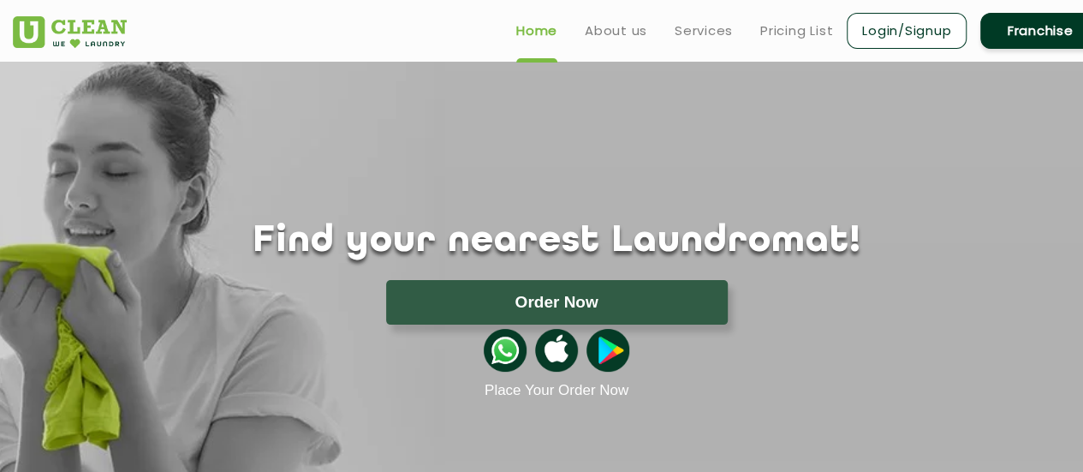
click at [559, 304] on button "Order Now" at bounding box center [557, 302] width 342 height 45
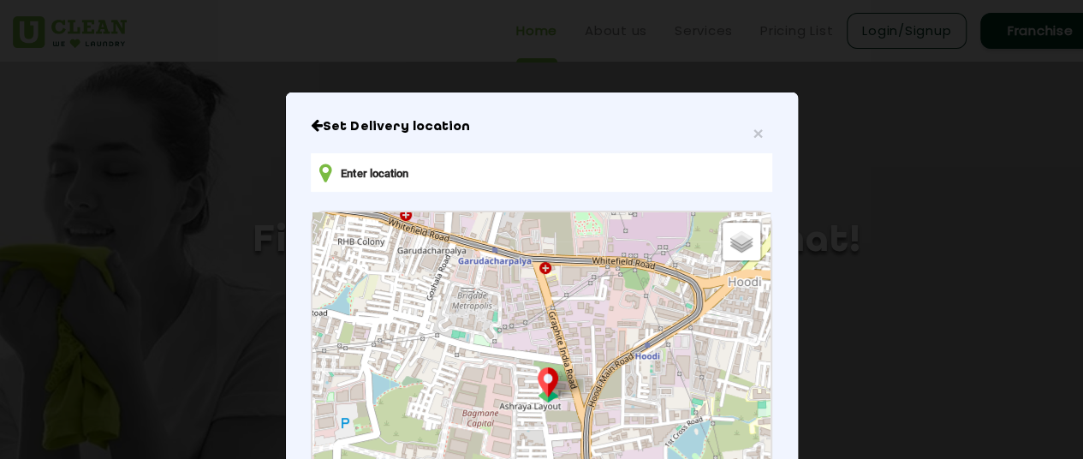
type input "[STREET_ADDRESS]"
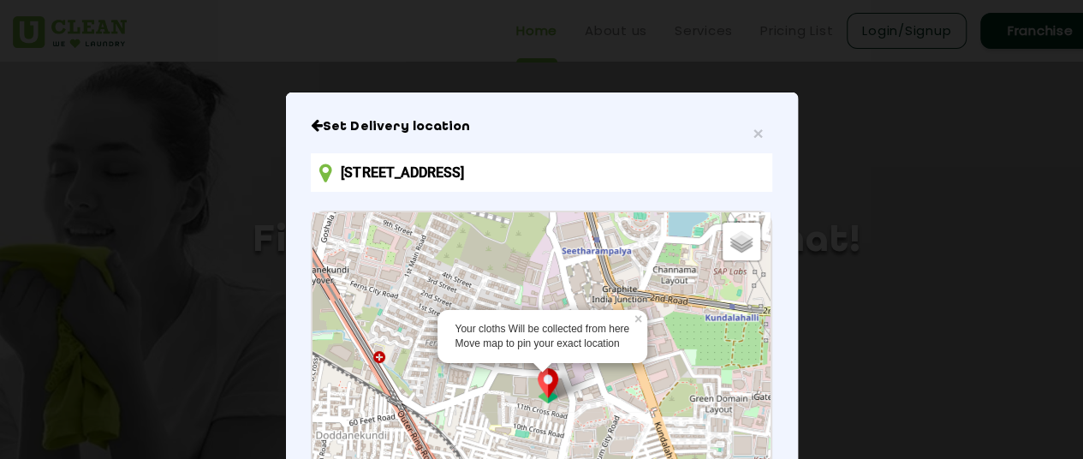
click at [540, 372] on div "Your cloths Will be collected from here Move map to pin your exact location × D…" at bounding box center [541, 402] width 457 height 381
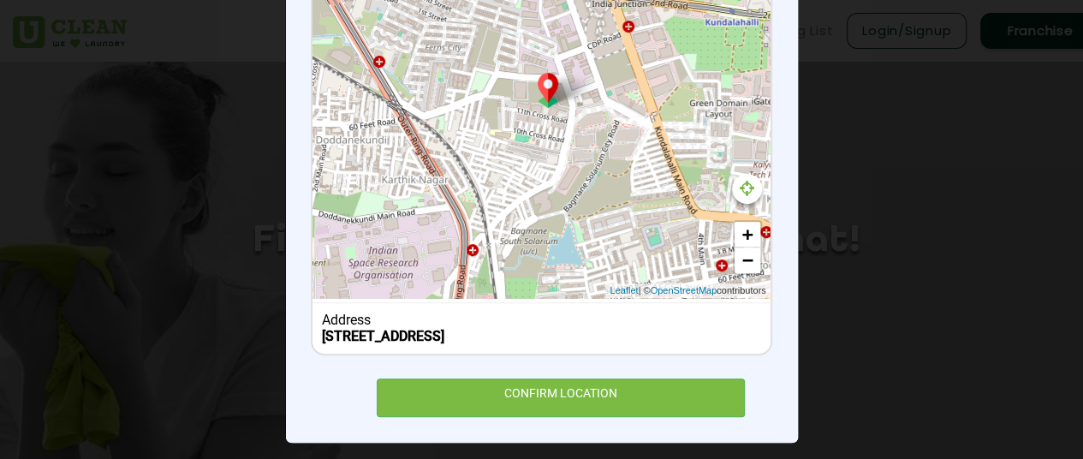
scroll to position [306, 0]
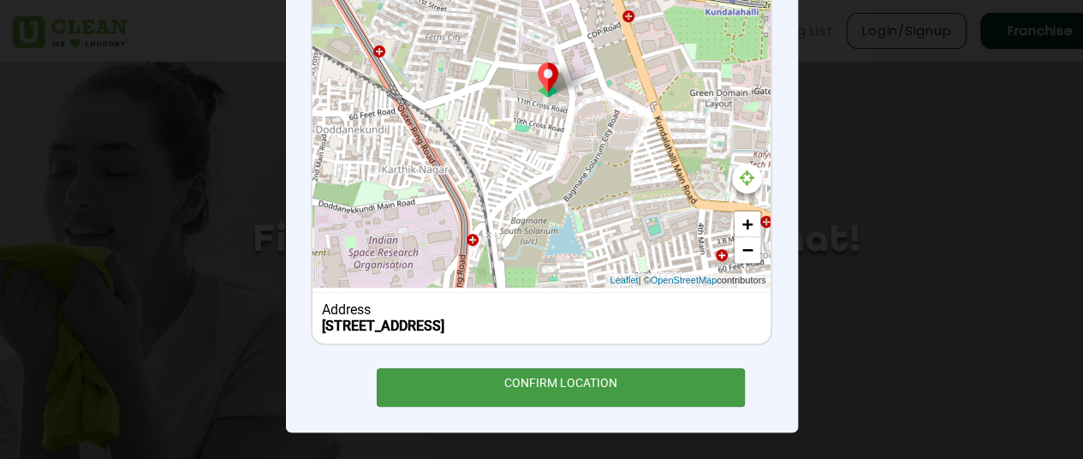
click at [552, 380] on div "CONFIRM LOCATION" at bounding box center [561, 387] width 369 height 39
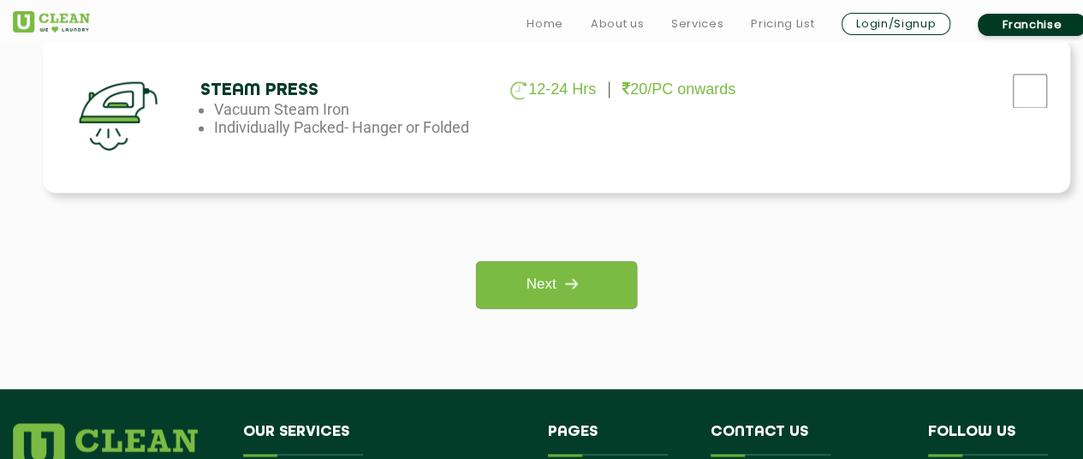
scroll to position [1370, 0]
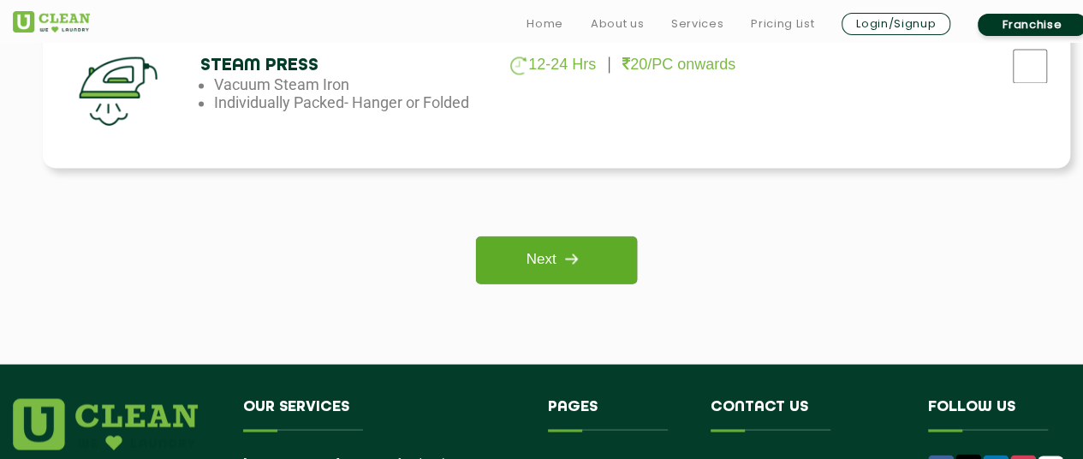
click at [603, 265] on link "Next" at bounding box center [556, 259] width 160 height 47
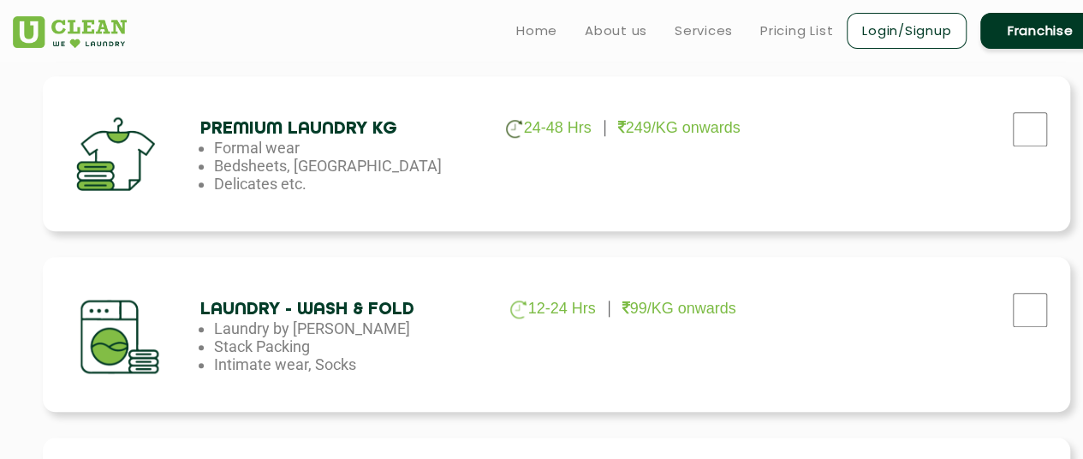
scroll to position [428, 0]
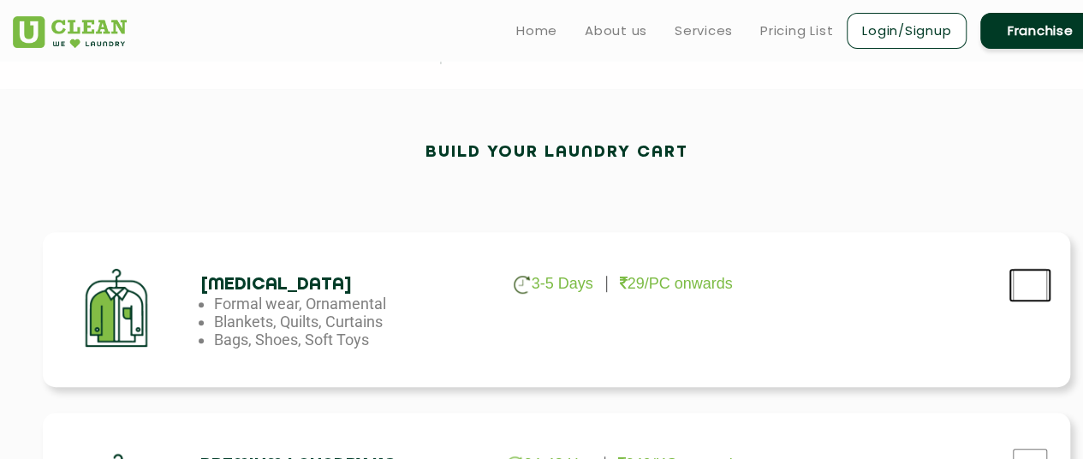
click at [1034, 283] on input "checkbox" at bounding box center [1030, 285] width 43 height 34
checkbox input "true"
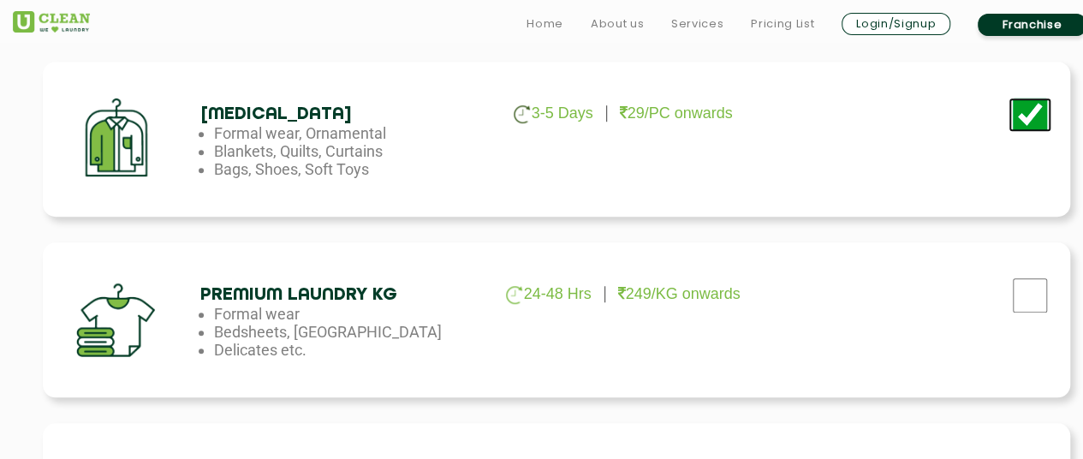
scroll to position [685, 0]
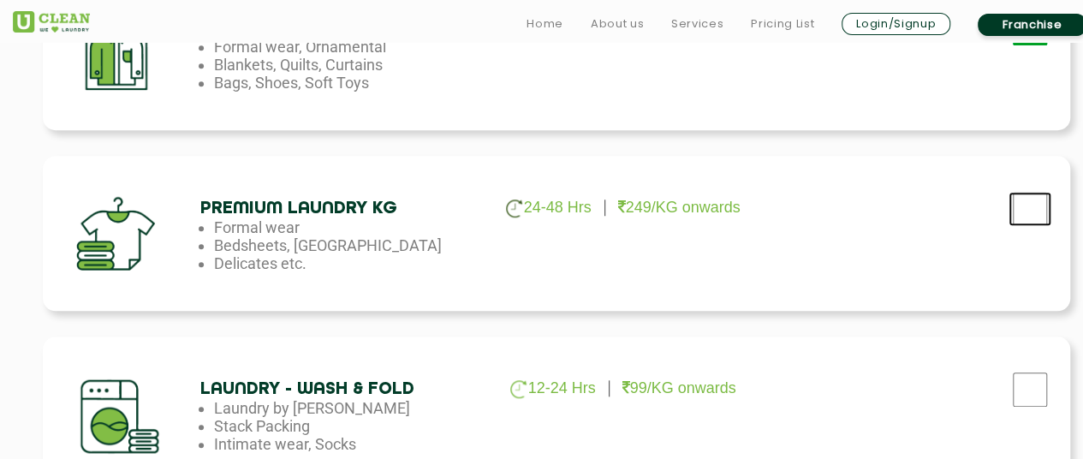
click at [1036, 45] on input "checkbox" at bounding box center [1030, 28] width 43 height 34
checkbox input "true"
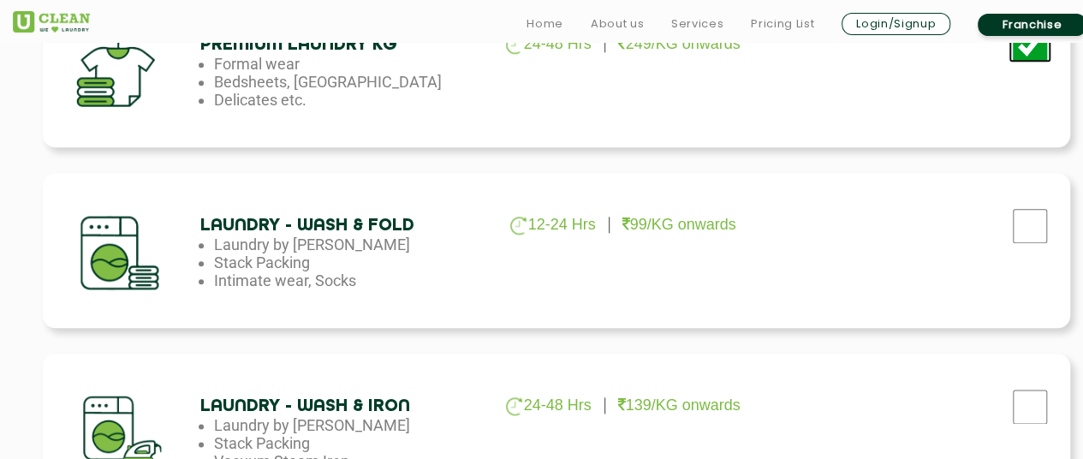
scroll to position [856, 0]
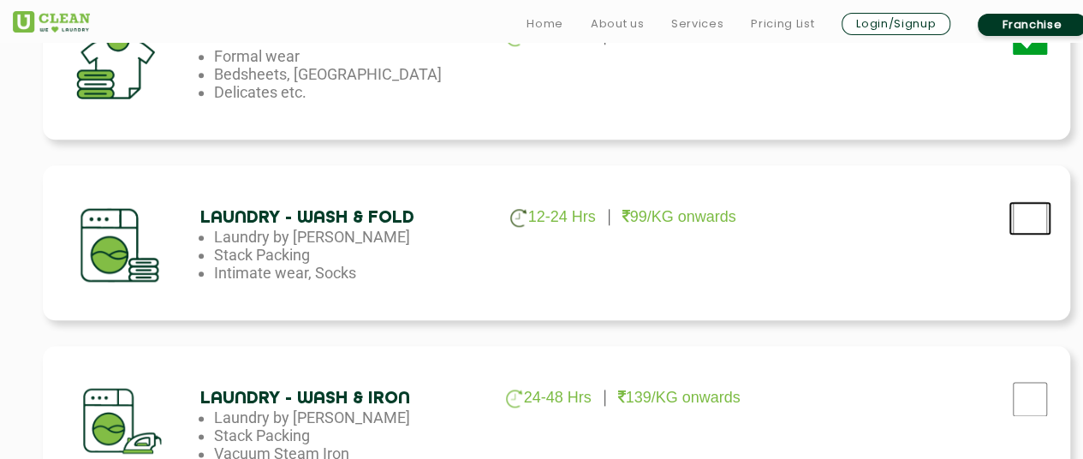
checkbox input "true"
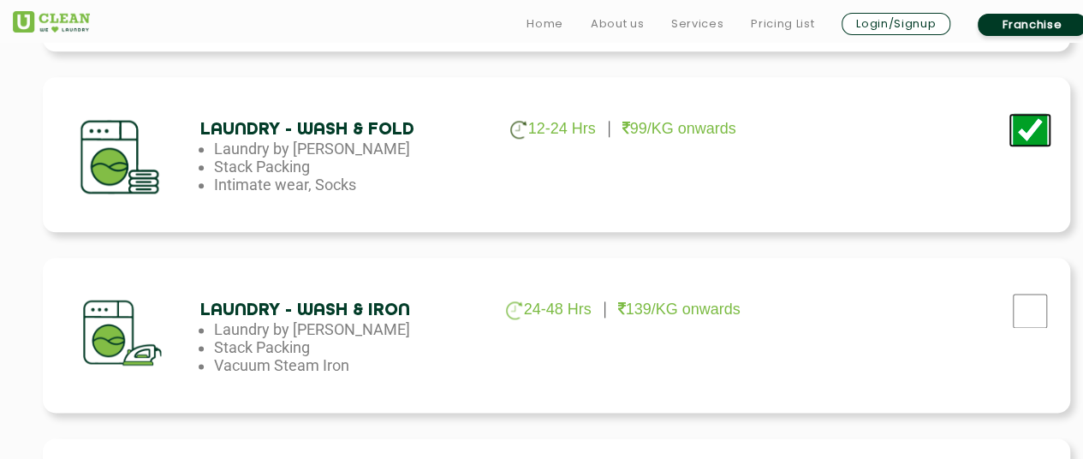
scroll to position [1028, 0]
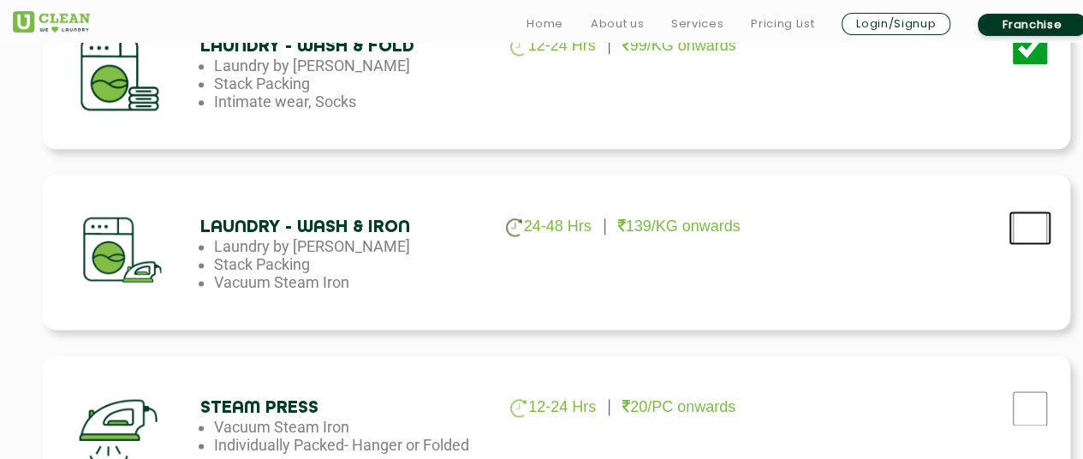
checkbox input "true"
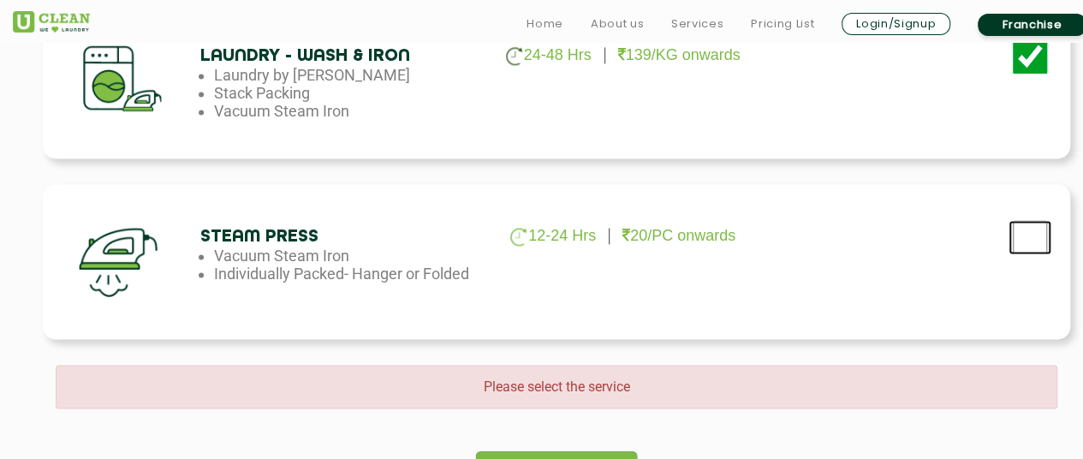
checkbox input "true"
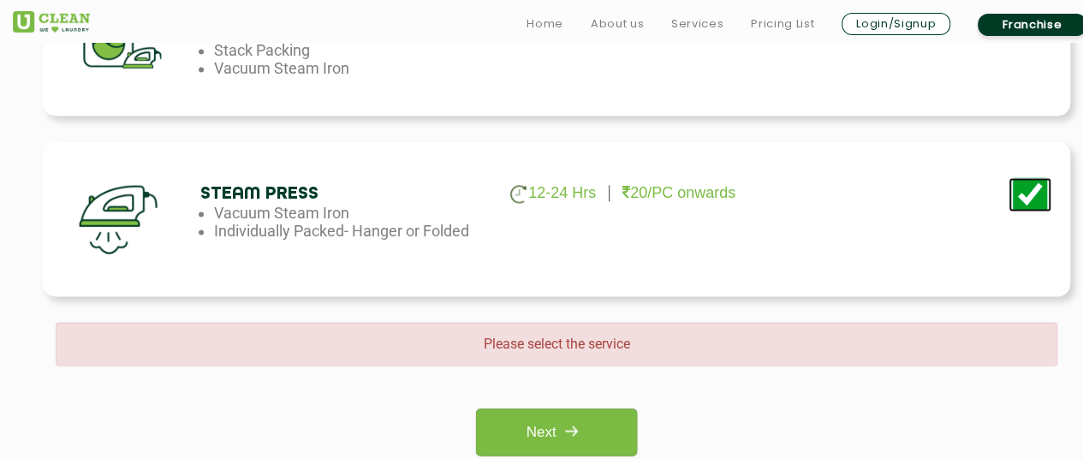
scroll to position [1370, 0]
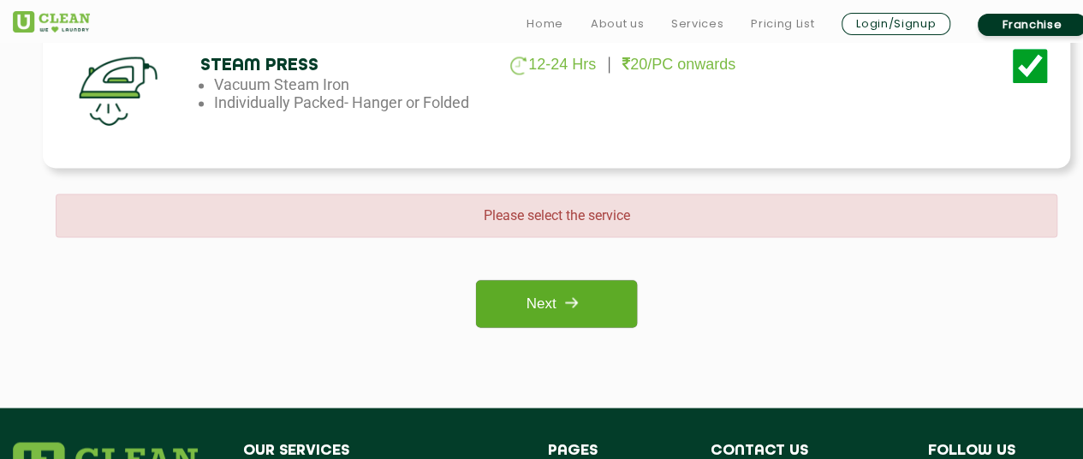
click at [600, 314] on link "Next" at bounding box center [556, 303] width 160 height 47
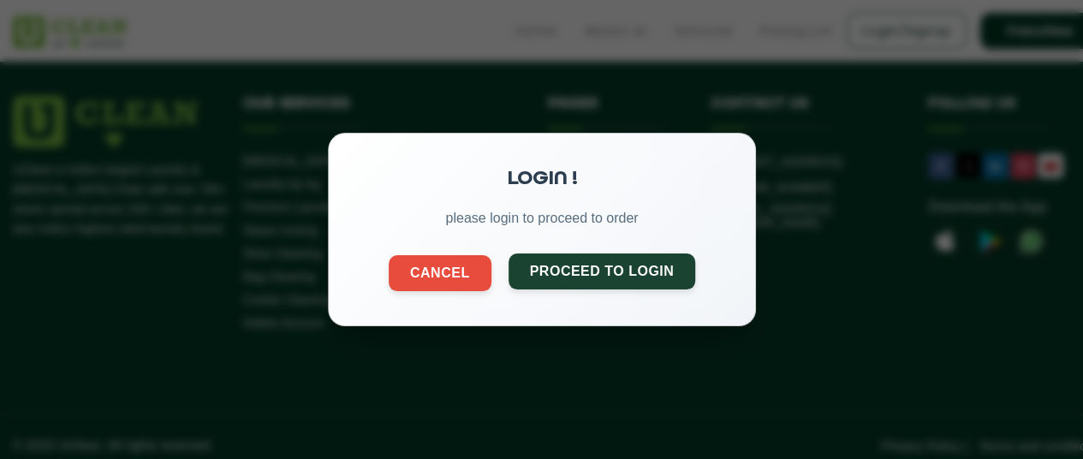
click at [608, 276] on button "Proceed to Login" at bounding box center [602, 272] width 188 height 36
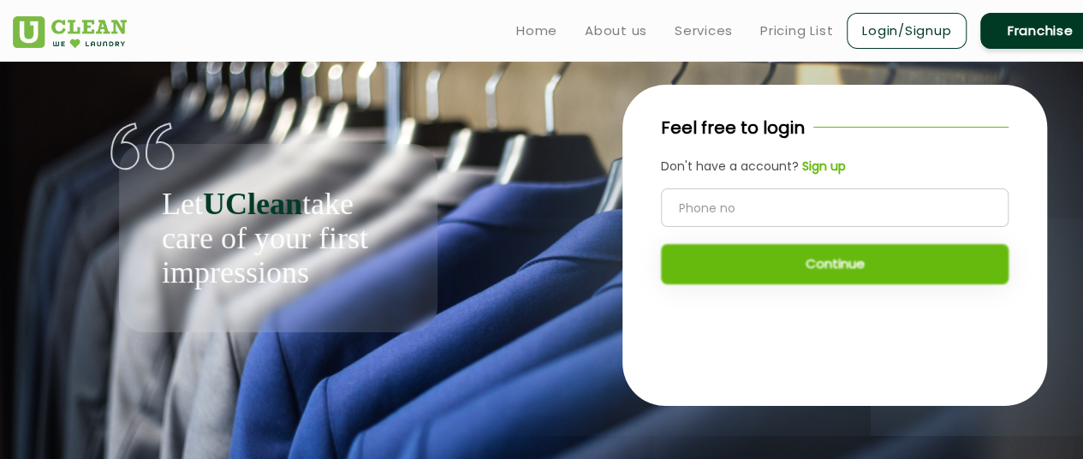
click at [738, 206] on input "tel" at bounding box center [835, 207] width 348 height 39
type input "9482598412"
click at [812, 256] on button "Continue" at bounding box center [835, 264] width 348 height 40
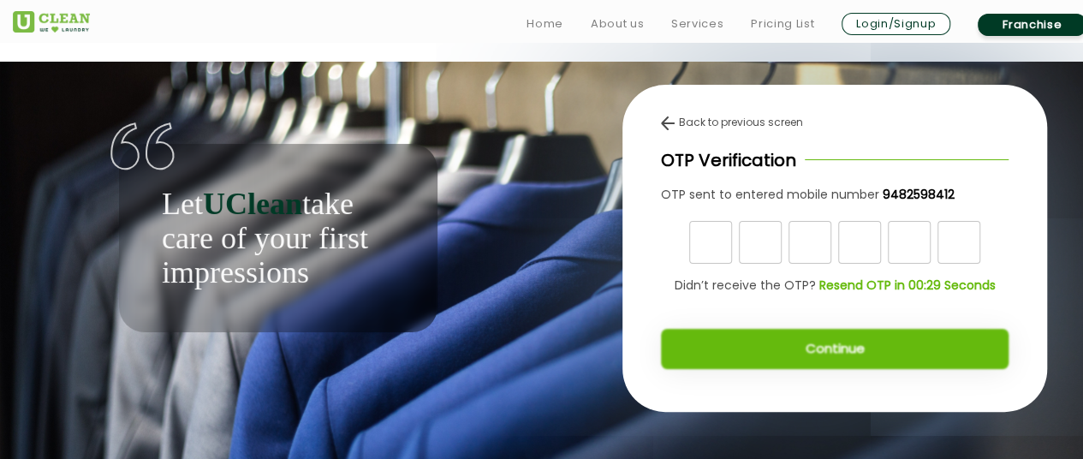
scroll to position [13, 0]
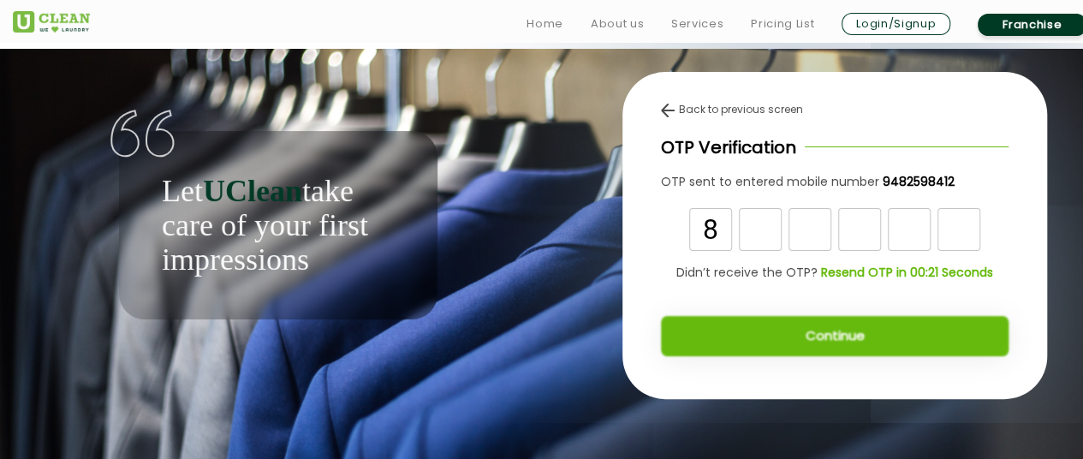
type input "8"
type input "4"
type input "5"
type input "2"
type input "0"
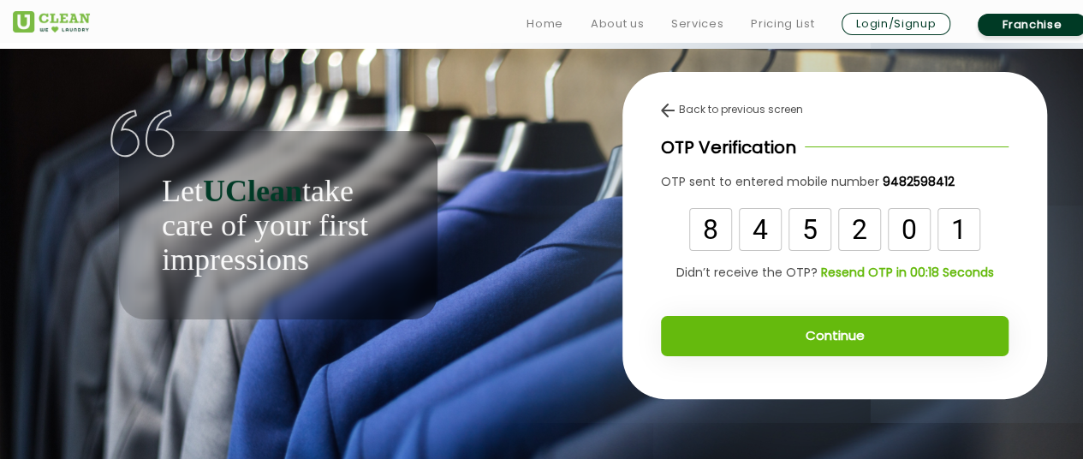
type input "1"
click at [870, 345] on button "Continue" at bounding box center [835, 336] width 348 height 40
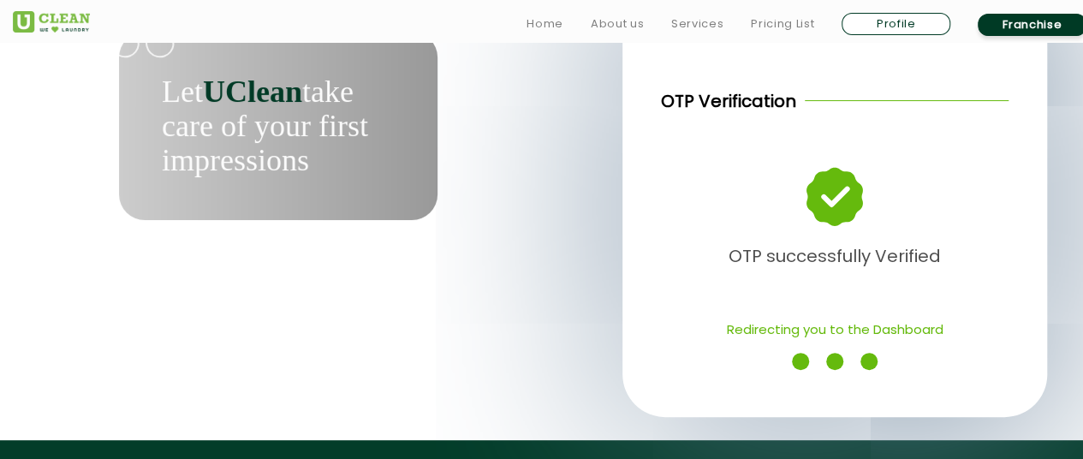
scroll to position [86, 0]
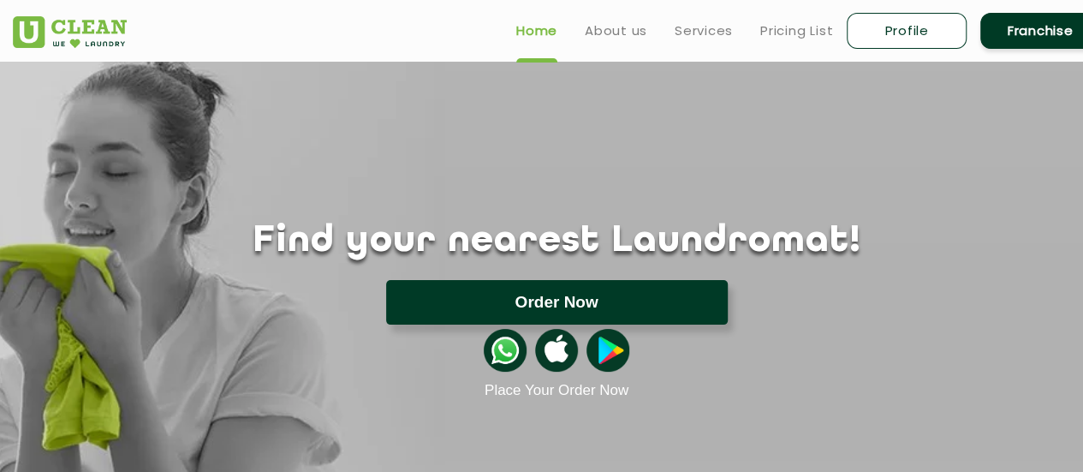
click at [682, 301] on button "Order Now" at bounding box center [557, 302] width 342 height 45
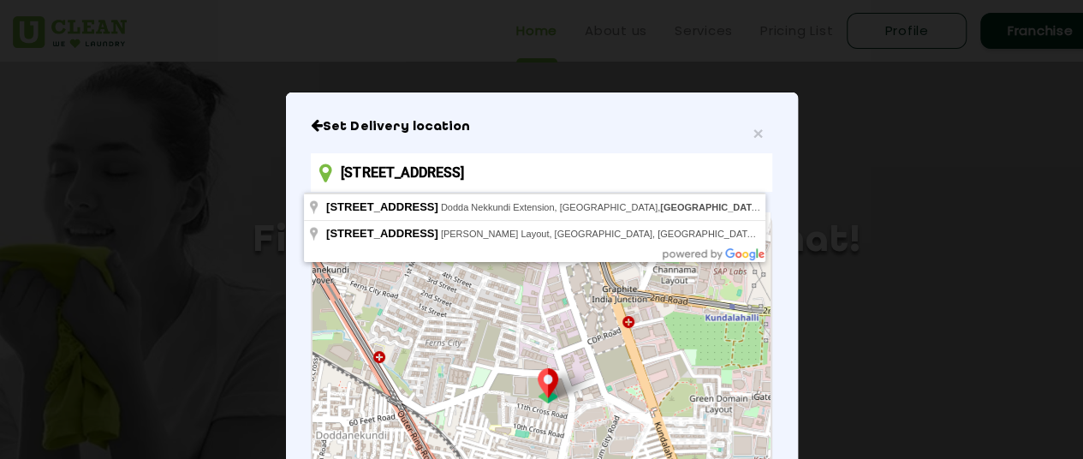
drag, startPoint x: 737, startPoint y: 178, endPoint x: 307, endPoint y: 189, distance: 430.1
click at [311, 189] on input "[STREET_ADDRESS]" at bounding box center [541, 172] width 461 height 39
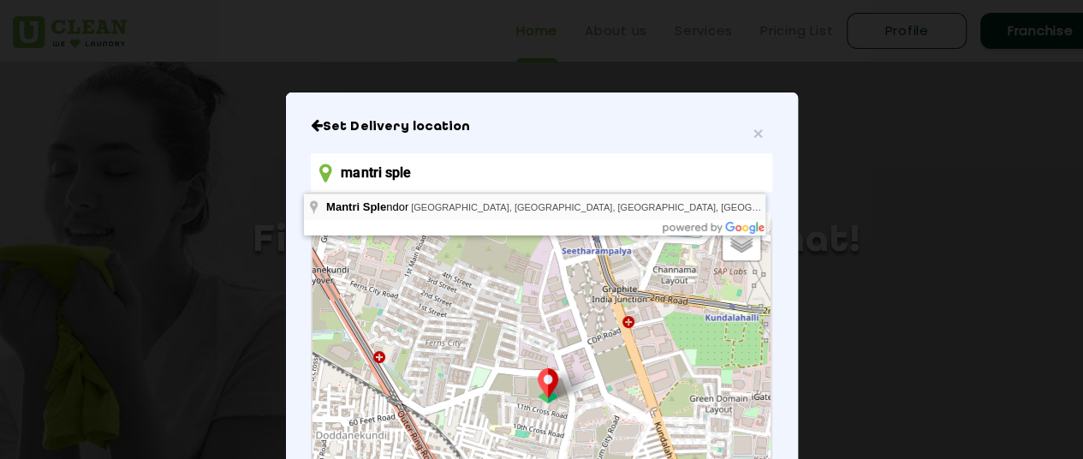
type input "Mantri Splendor, [GEOGRAPHIC_DATA], [GEOGRAPHIC_DATA], [GEOGRAPHIC_DATA], [GEOG…"
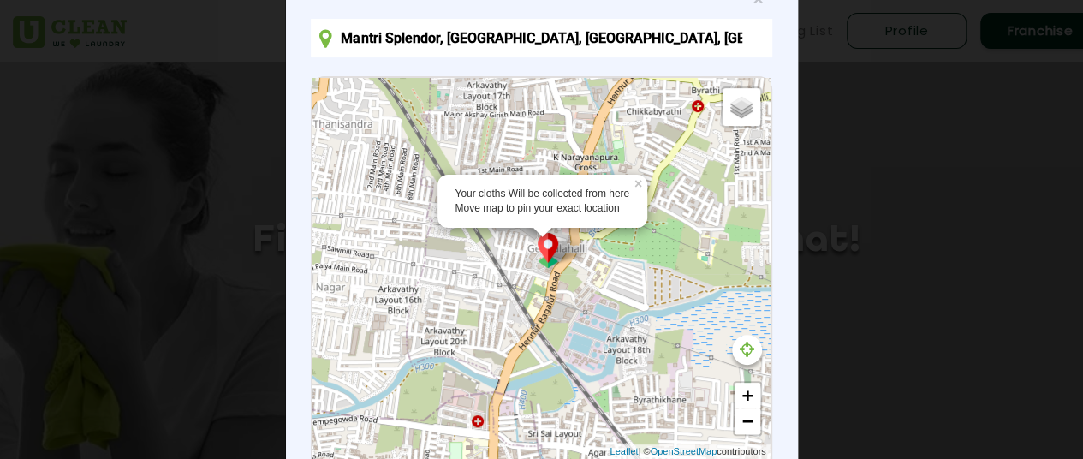
click at [542, 382] on div "Your cloths Will be collected from here Move map to pin your exact location × D…" at bounding box center [541, 268] width 457 height 381
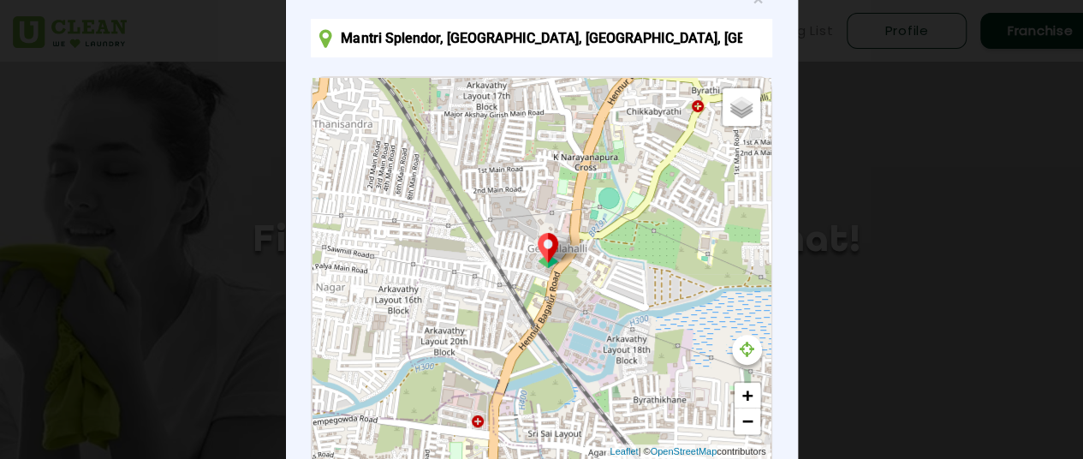
scroll to position [323, 0]
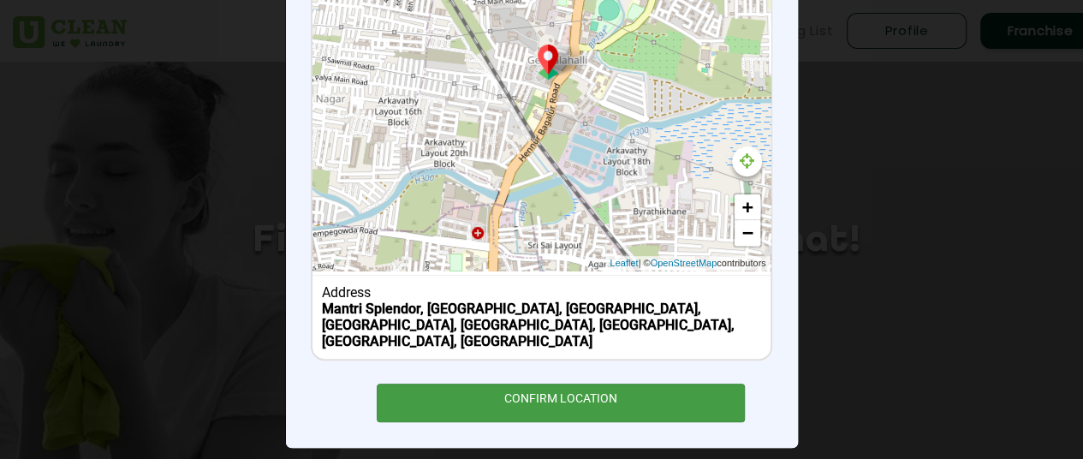
click at [544, 384] on div "CONFIRM LOCATION" at bounding box center [561, 403] width 369 height 39
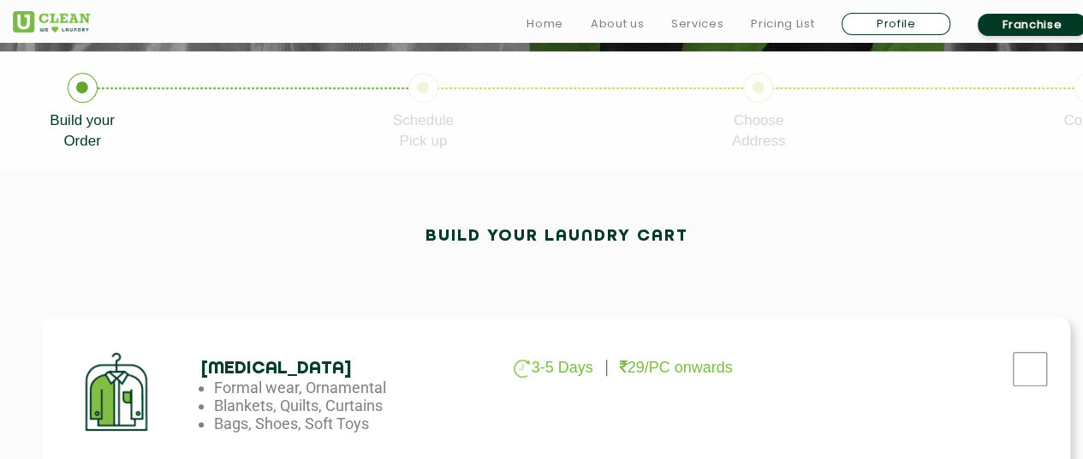
scroll to position [428, 0]
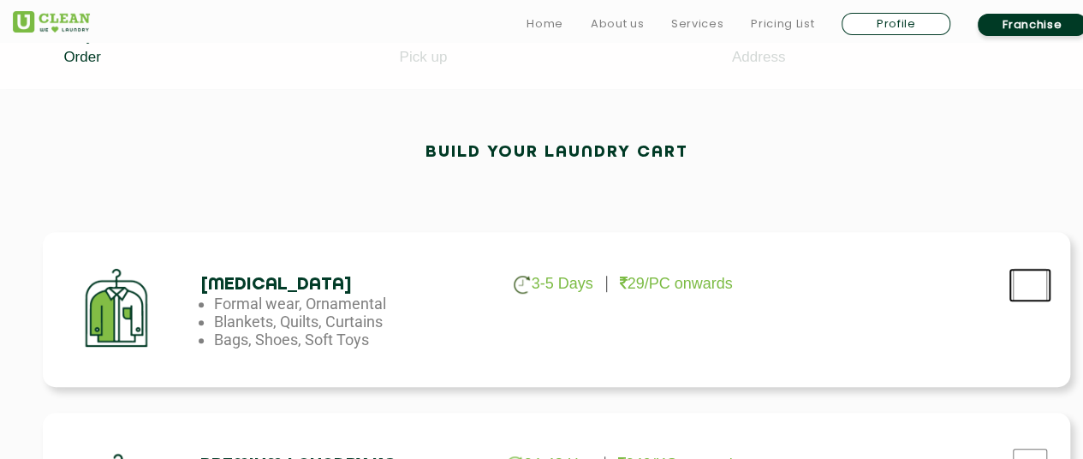
click at [1028, 283] on input "checkbox" at bounding box center [1030, 285] width 43 height 34
checkbox input "true"
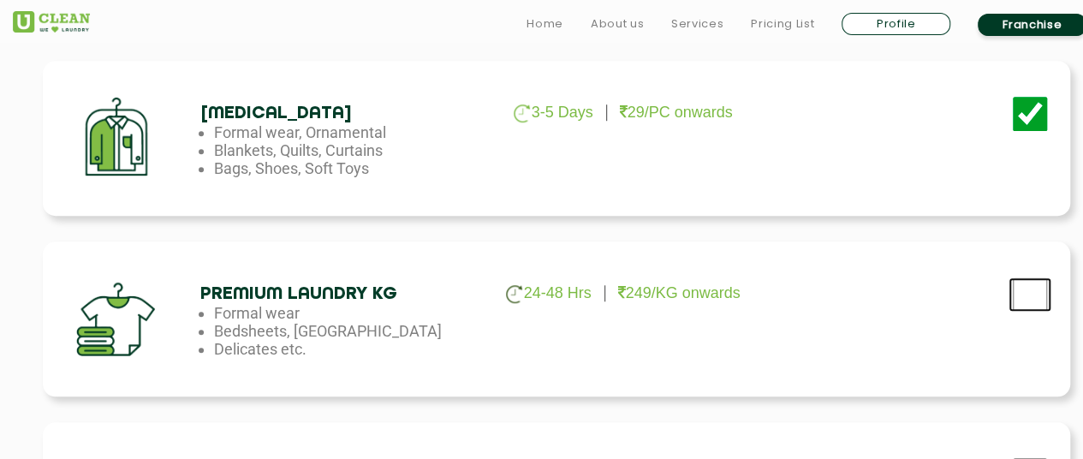
click at [1026, 131] on input "checkbox" at bounding box center [1030, 114] width 43 height 34
checkbox input "true"
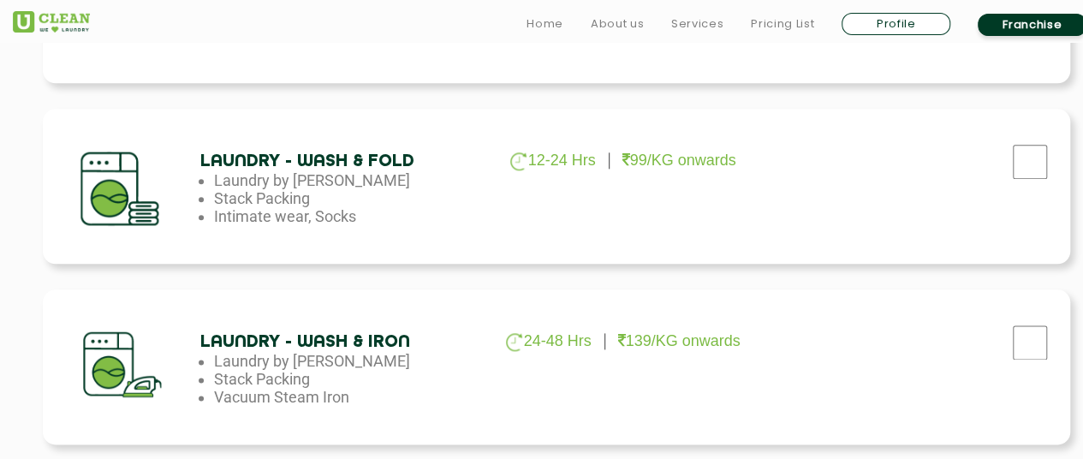
scroll to position [942, 0]
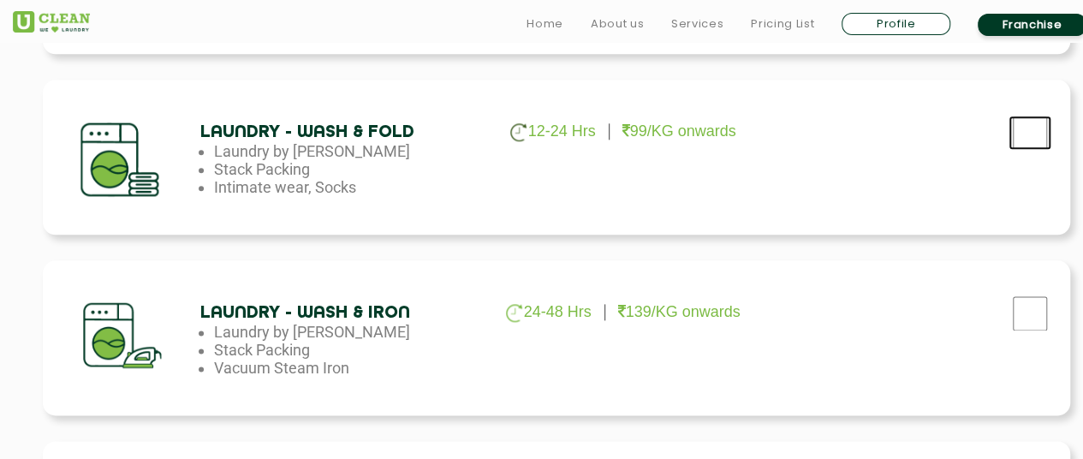
checkbox input "true"
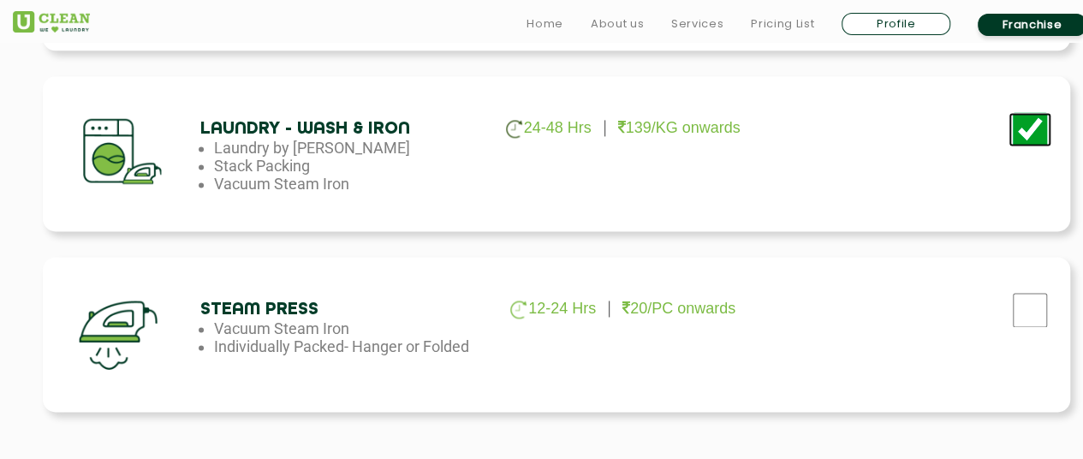
scroll to position [1199, 0]
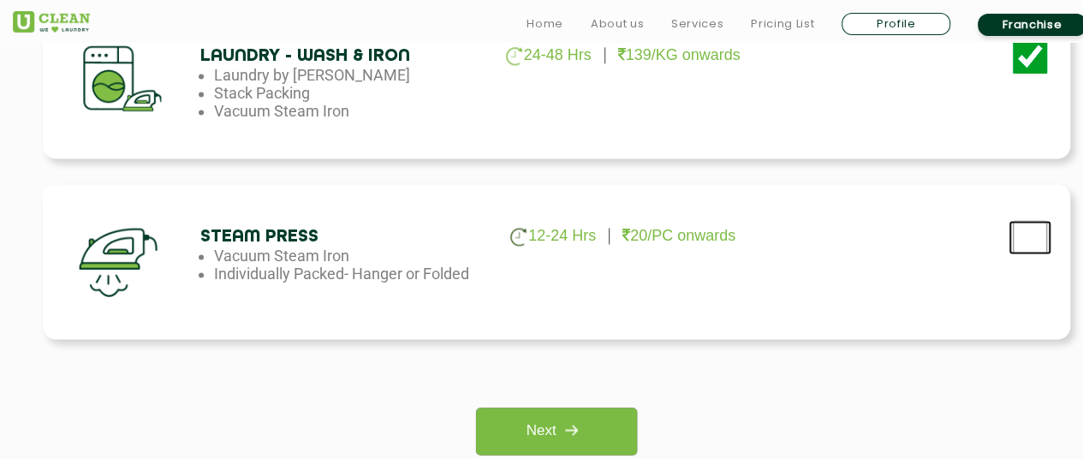
checkbox input "true"
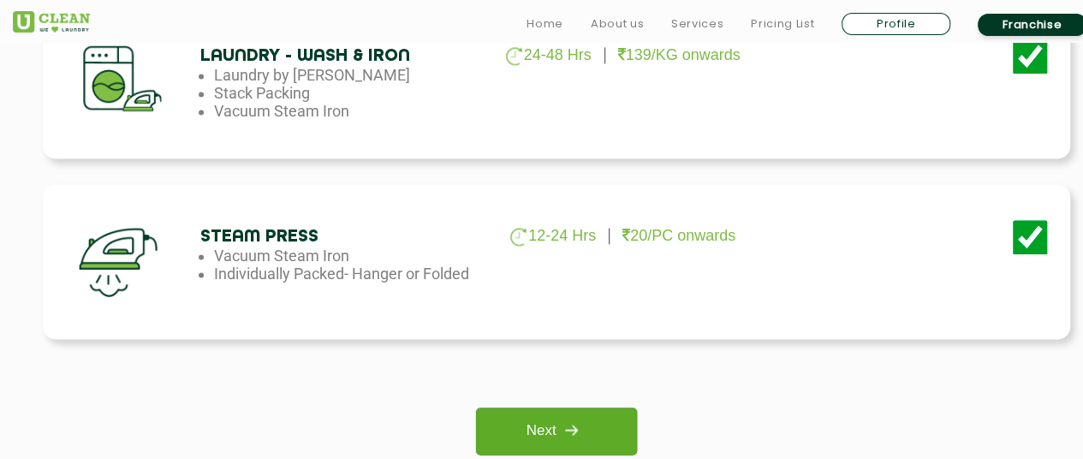
click at [578, 434] on img at bounding box center [571, 430] width 31 height 31
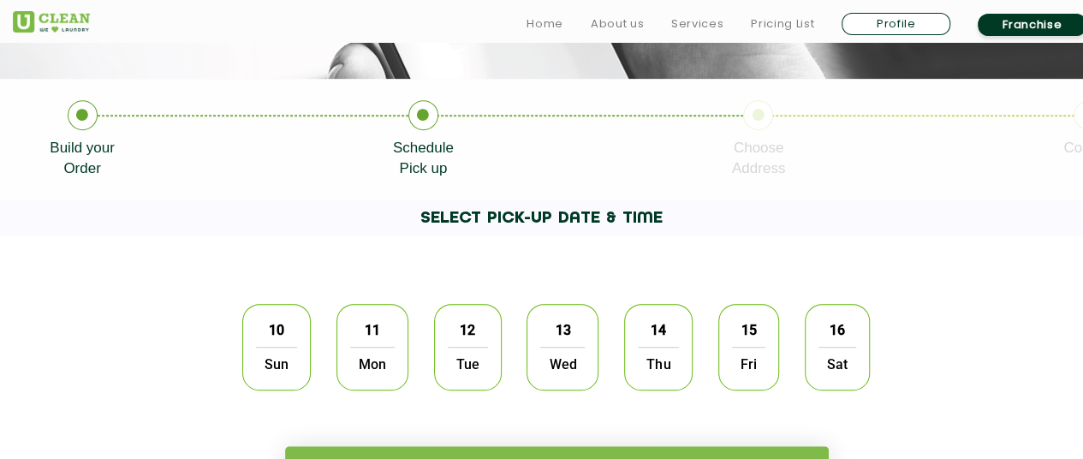
scroll to position [343, 0]
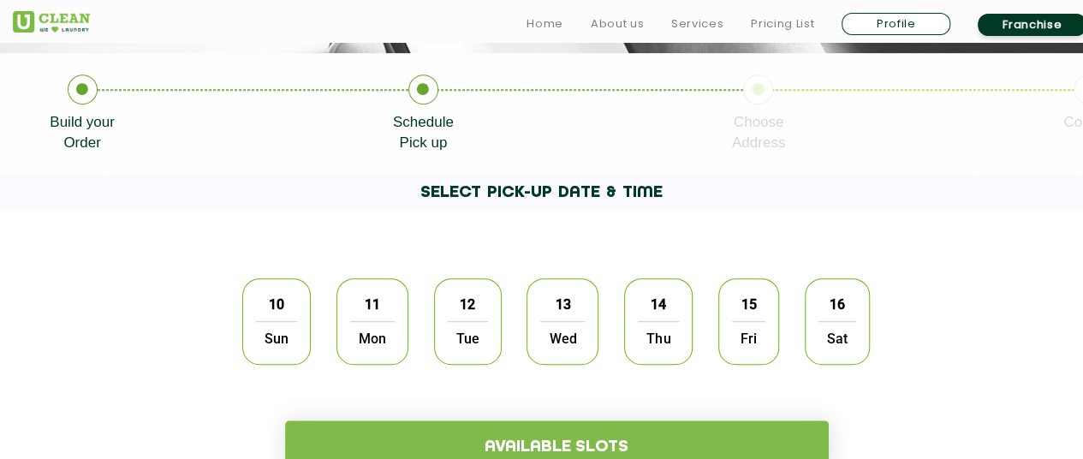
click at [286, 307] on span "10" at bounding box center [276, 304] width 33 height 33
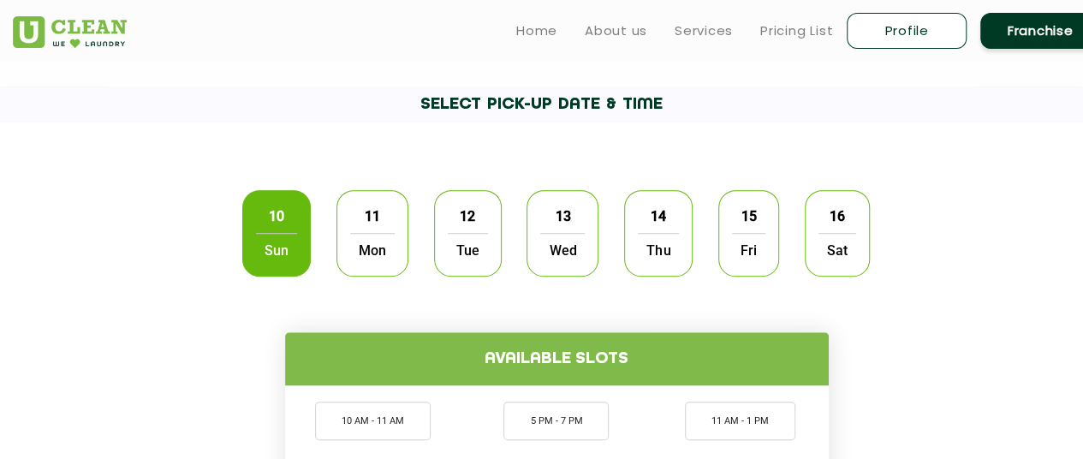
scroll to position [514, 0]
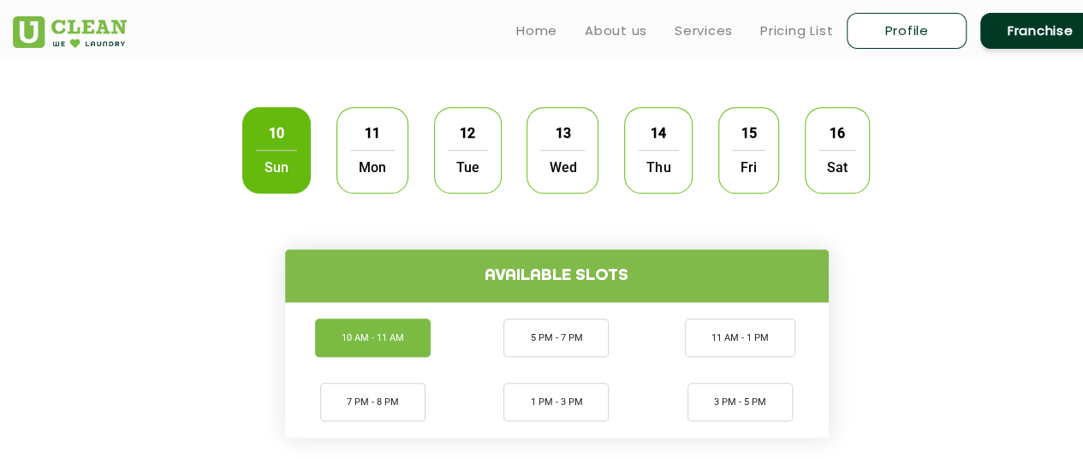
click at [400, 337] on li "10 AM - 11 AM" at bounding box center [373, 338] width 116 height 39
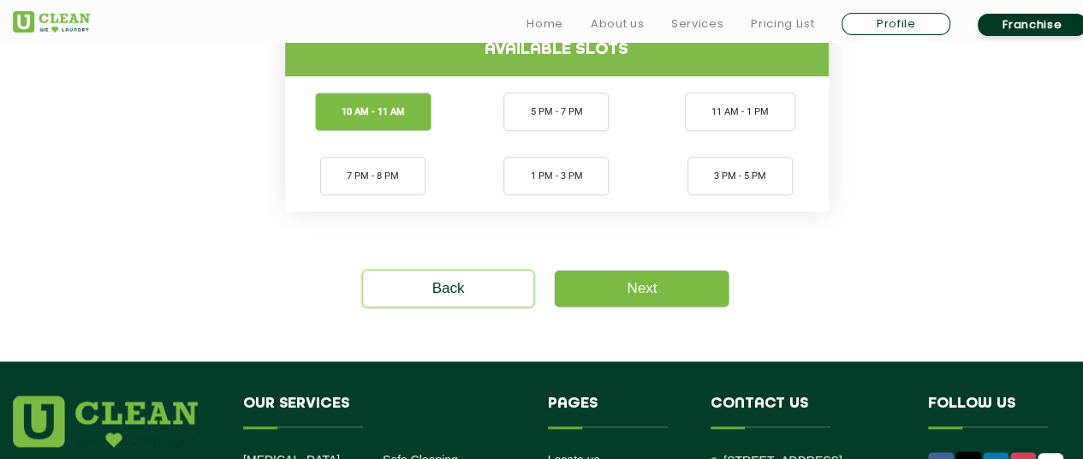
scroll to position [771, 0]
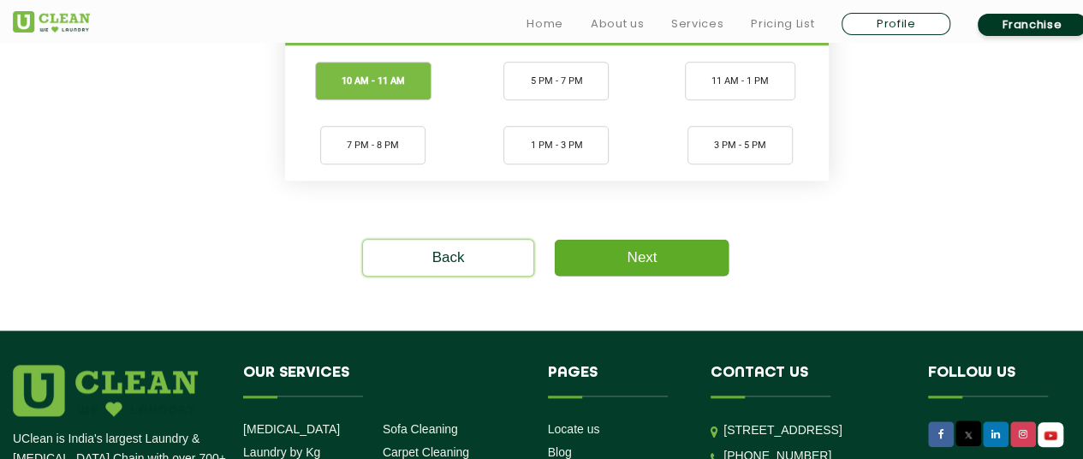
click at [607, 259] on link "Next" at bounding box center [642, 258] width 174 height 36
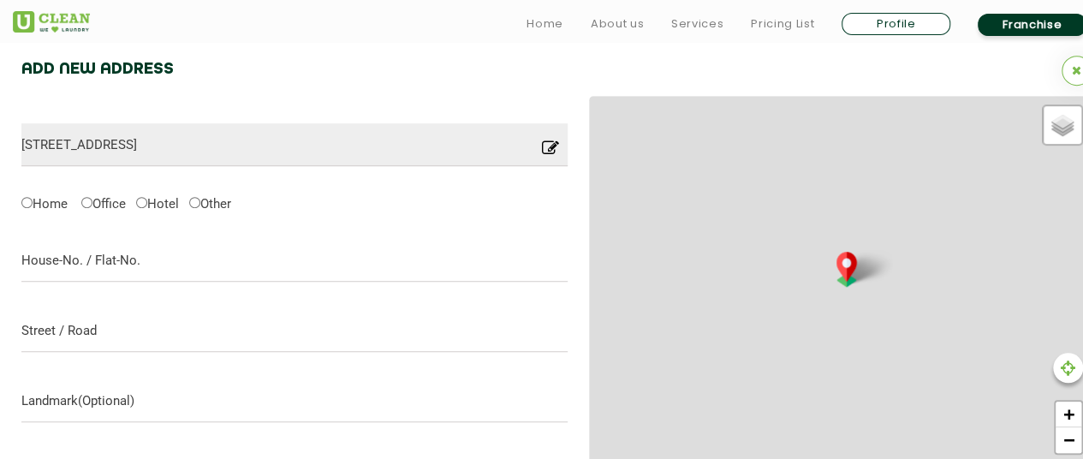
scroll to position [539, 0]
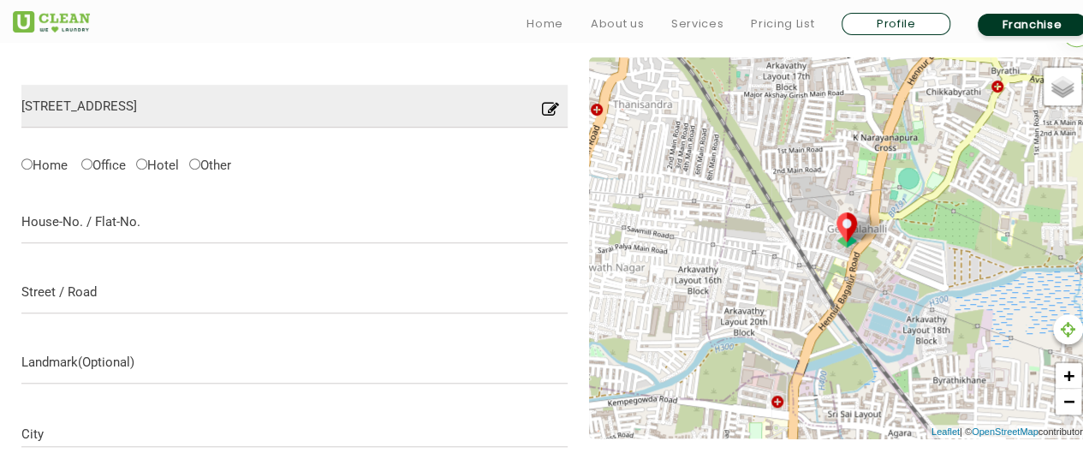
click at [19, 170] on div "Add New Address [GEOGRAPHIC_DATA], [GEOGRAPHIC_DATA] Location you have entered …" at bounding box center [556, 323] width 1113 height 647
click at [26, 162] on input "Home" at bounding box center [26, 163] width 11 height 11
radio input "true"
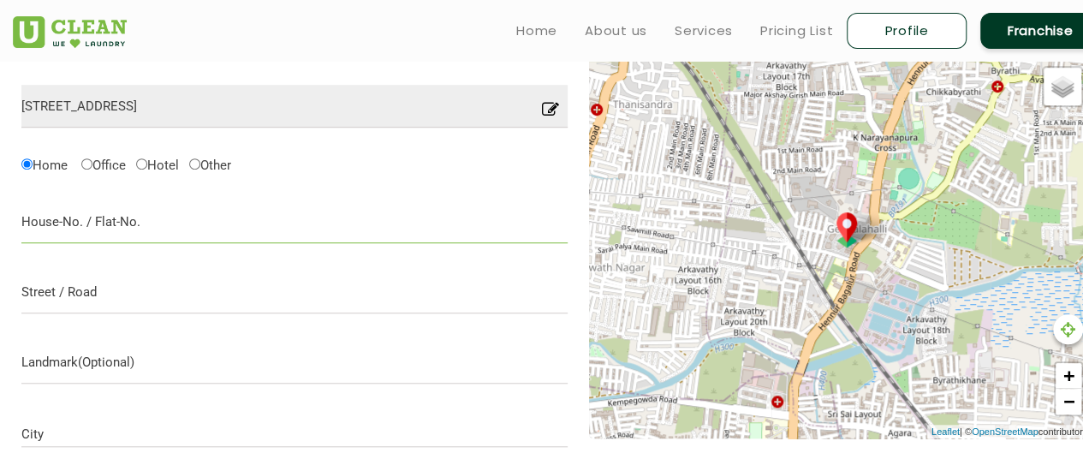
click at [194, 215] on input "text" at bounding box center [294, 221] width 546 height 43
type input "D103"
type input "[GEOGRAPHIC_DATA]"
click at [156, 211] on input "D103" at bounding box center [294, 221] width 546 height 43
type input "D103, Mantri Splendor"
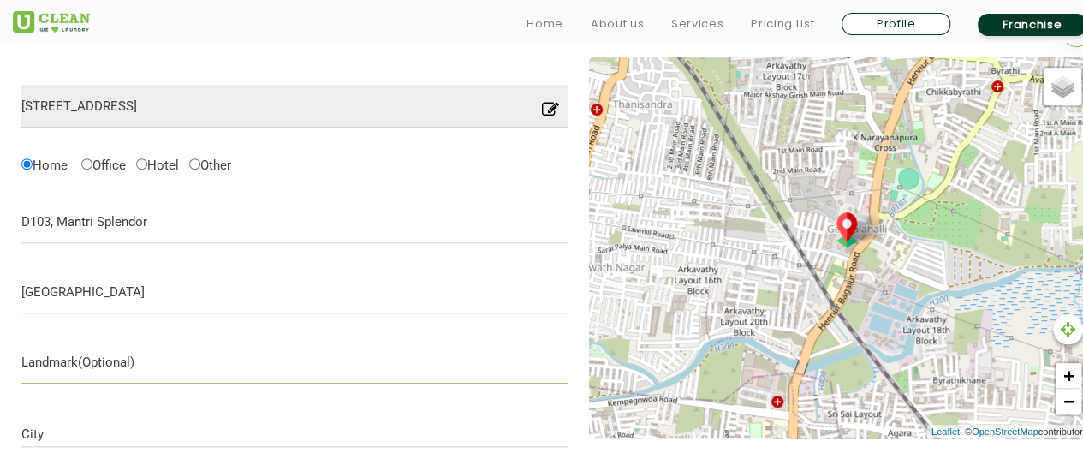
scroll to position [624, 0]
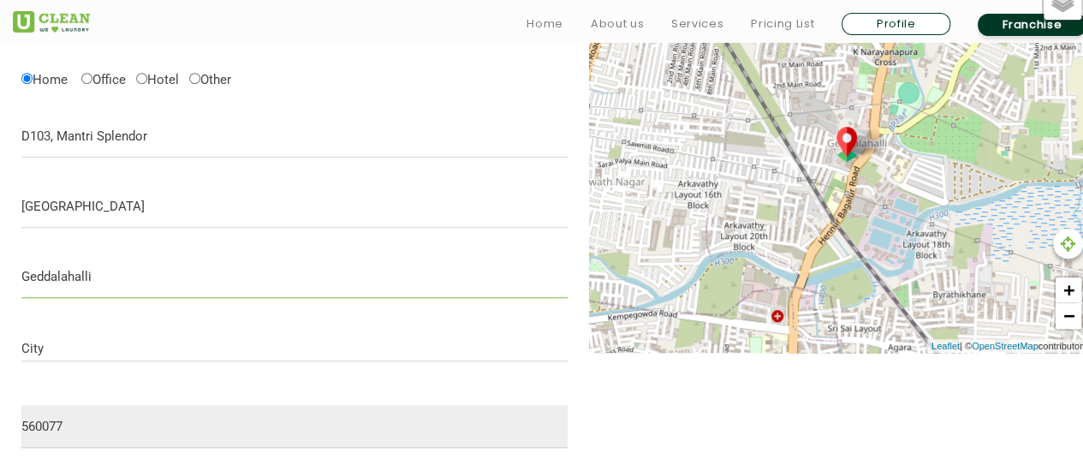
type input "Geddalahalli"
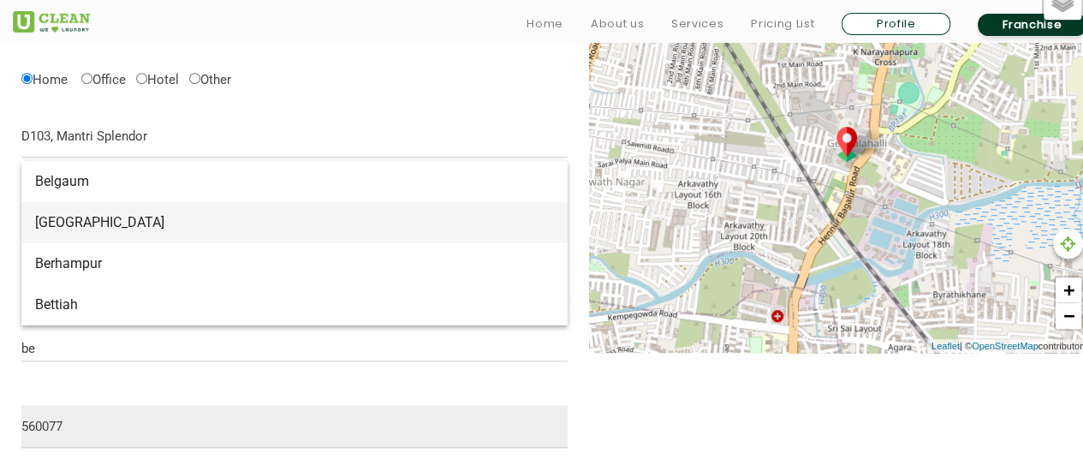
click at [157, 225] on span "[GEOGRAPHIC_DATA]" at bounding box center [294, 222] width 519 height 17
type input "[GEOGRAPHIC_DATA]"
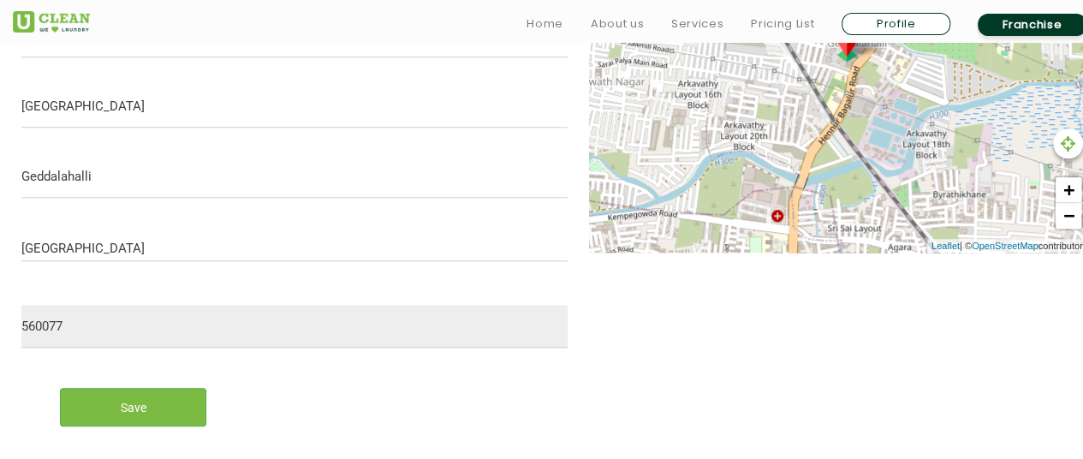
scroll to position [796, 0]
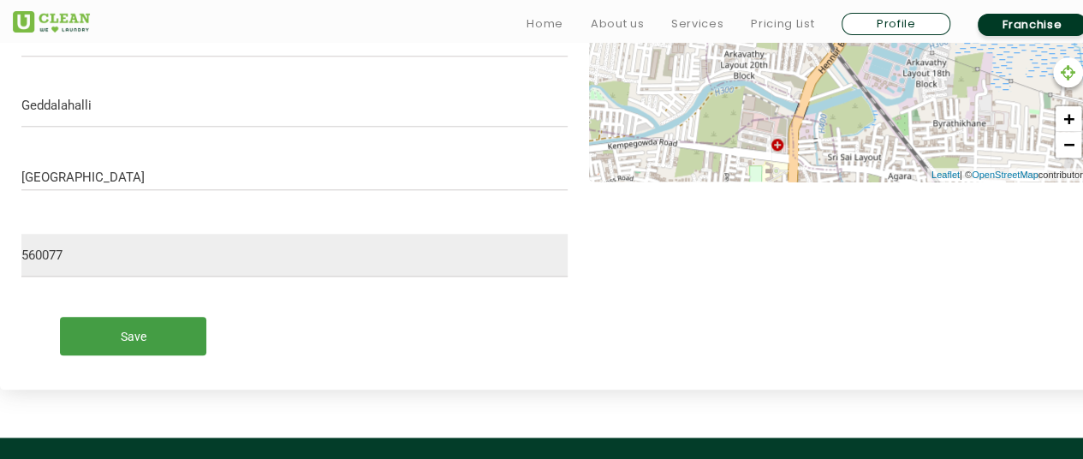
click at [170, 337] on input "Save" at bounding box center [133, 336] width 146 height 39
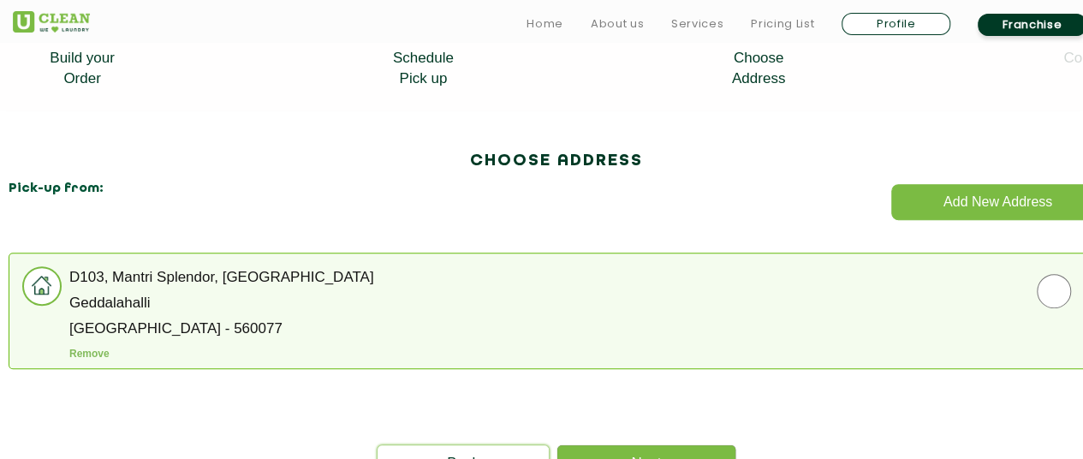
scroll to position [433, 0]
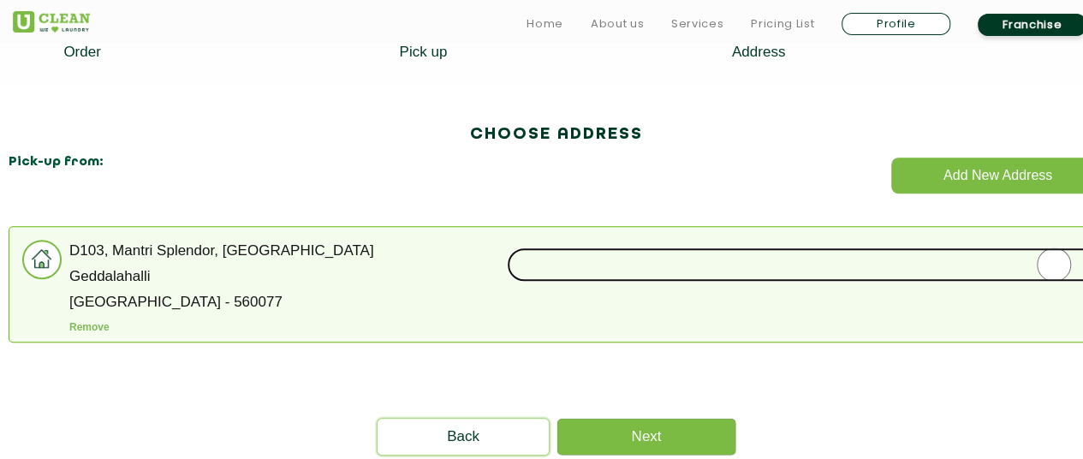
click at [1048, 263] on input "radio" at bounding box center [1054, 265] width 1095 height 34
radio input "true"
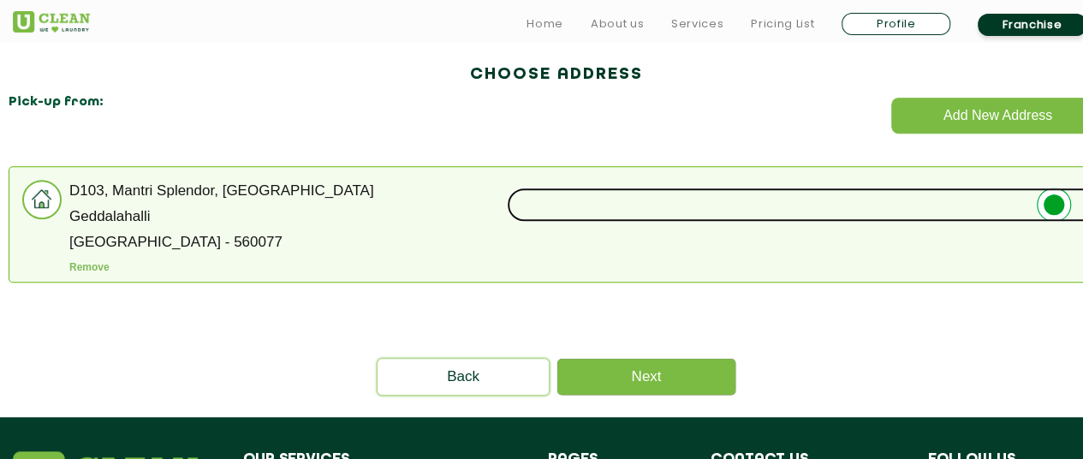
scroll to position [519, 0]
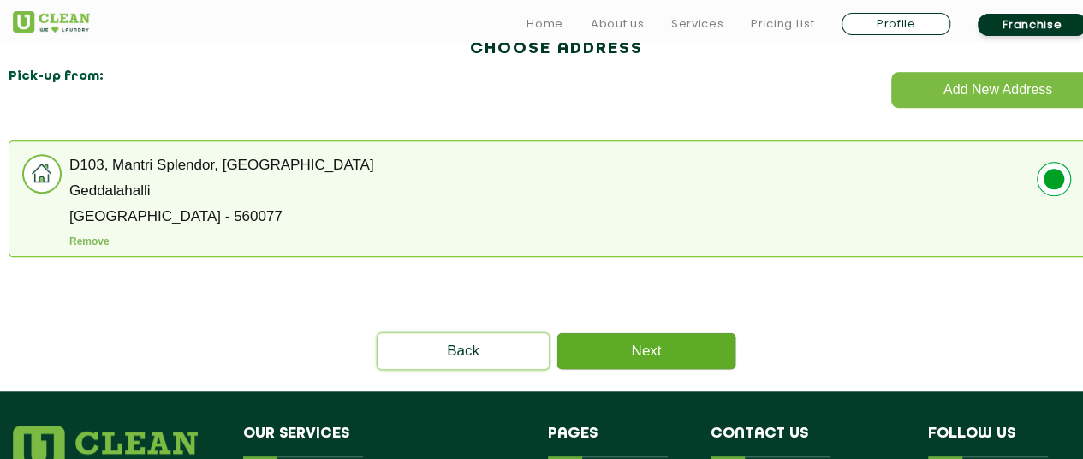
click at [720, 342] on link "Next" at bounding box center [647, 351] width 178 height 36
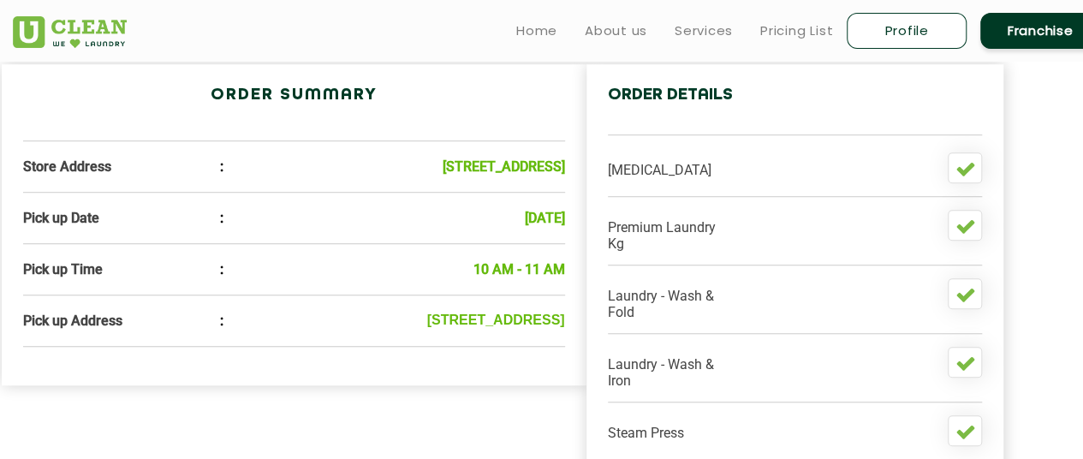
scroll to position [514, 56]
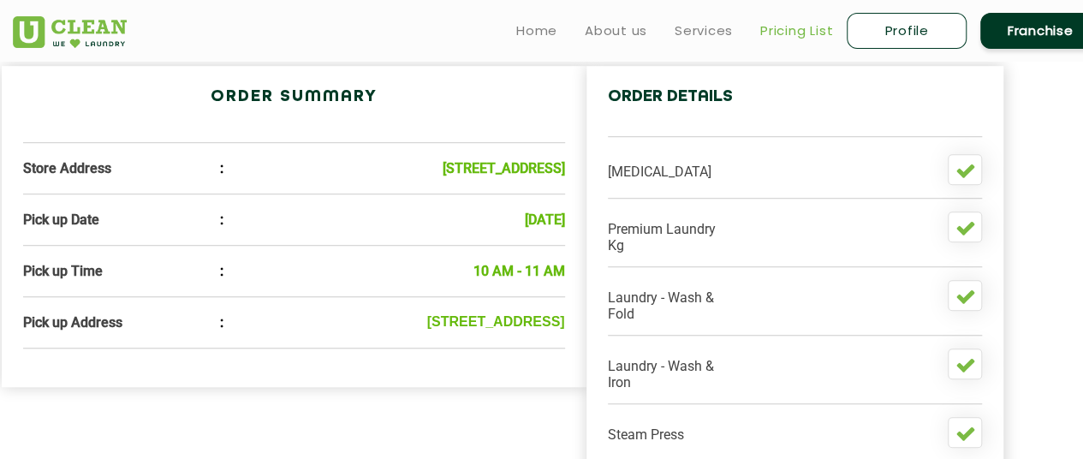
click at [788, 30] on link "Pricing List" at bounding box center [797, 31] width 73 height 21
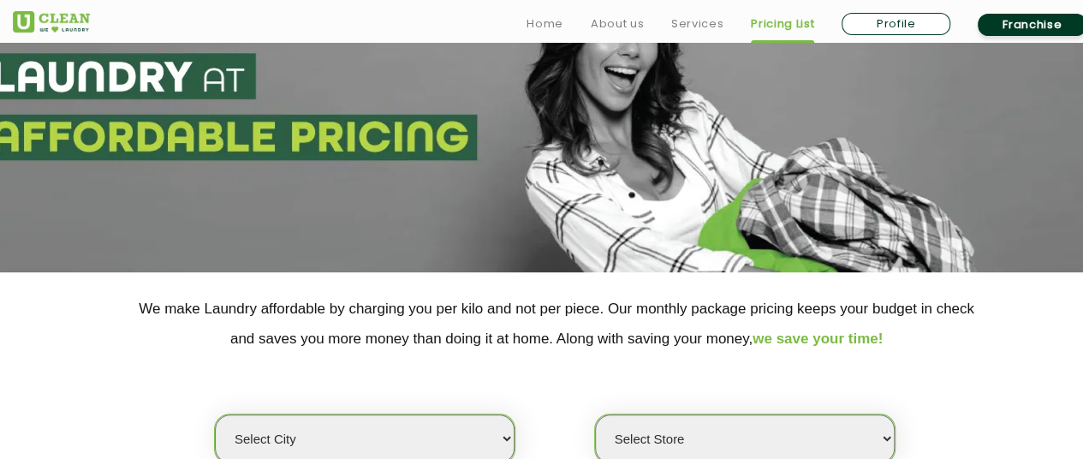
scroll to position [257, 0]
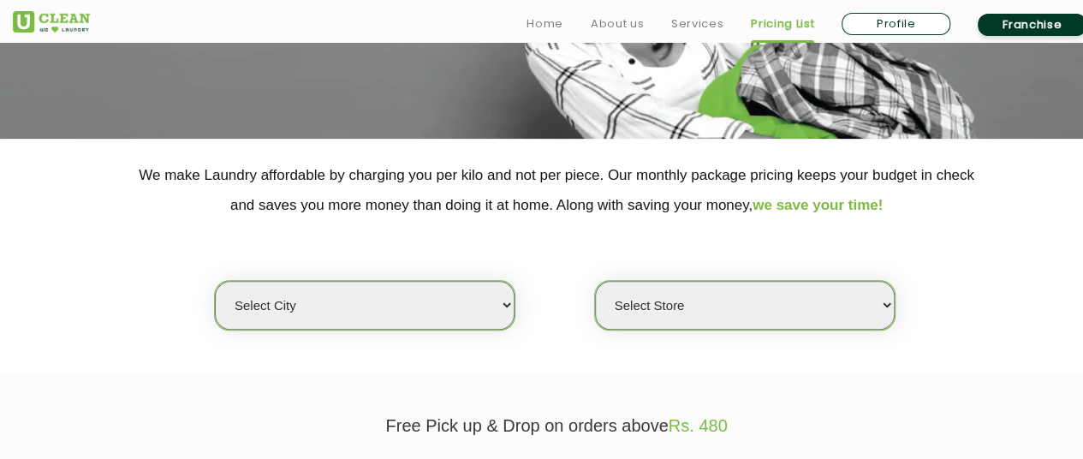
click at [491, 313] on select "Select city [GEOGRAPHIC_DATA] [GEOGRAPHIC_DATA] [GEOGRAPHIC_DATA] [GEOGRAPHIC_D…" at bounding box center [365, 305] width 300 height 49
select select "6"
click at [215, 281] on select "Select city [GEOGRAPHIC_DATA] [GEOGRAPHIC_DATA] [GEOGRAPHIC_DATA] [GEOGRAPHIC_D…" at bounding box center [365, 305] width 300 height 49
click at [643, 289] on select "Select Store [GEOGRAPHIC_DATA] [GEOGRAPHIC_DATA] UClean KR [GEOGRAPHIC_DATA] [G…" at bounding box center [745, 305] width 300 height 49
select select "397"
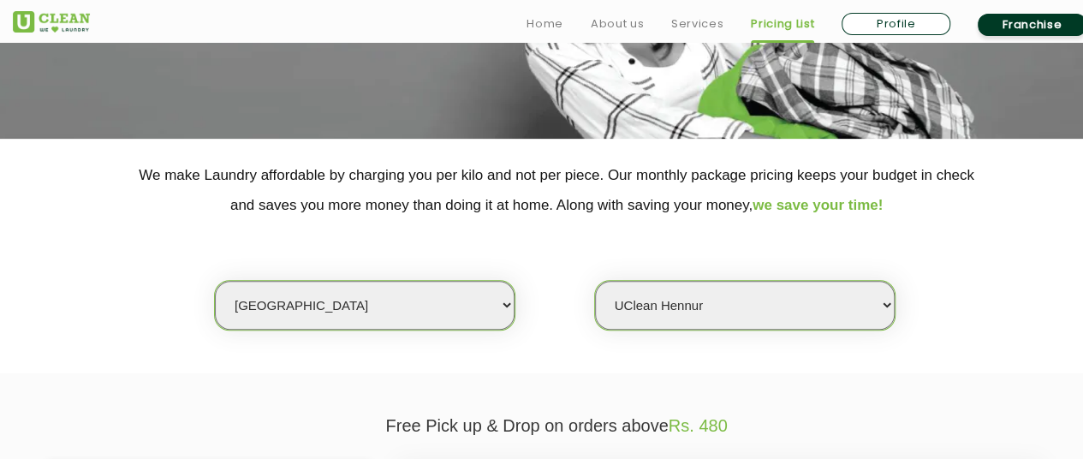
click at [595, 281] on select "Select Store [GEOGRAPHIC_DATA] [GEOGRAPHIC_DATA] UClean KR [GEOGRAPHIC_DATA] [G…" at bounding box center [745, 305] width 300 height 49
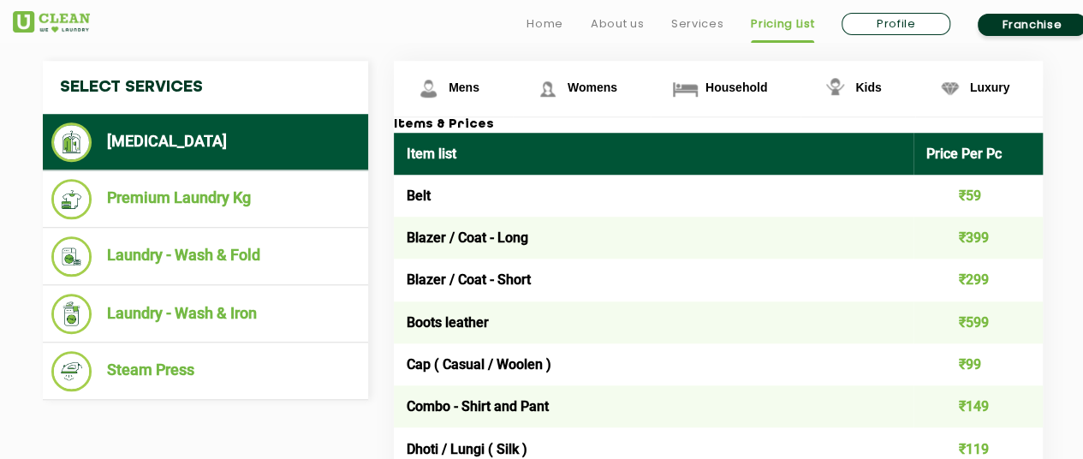
scroll to position [685, 0]
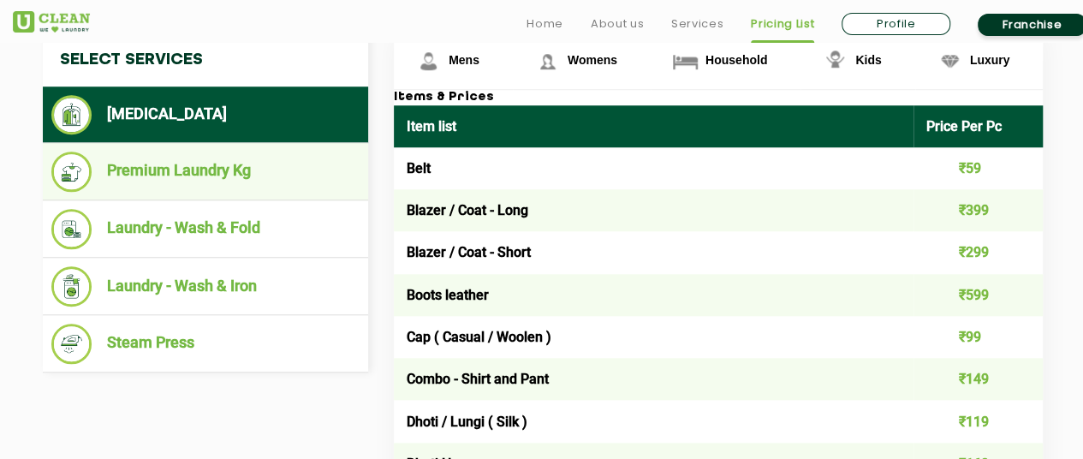
click at [225, 165] on li "Premium Laundry Kg" at bounding box center [205, 172] width 308 height 40
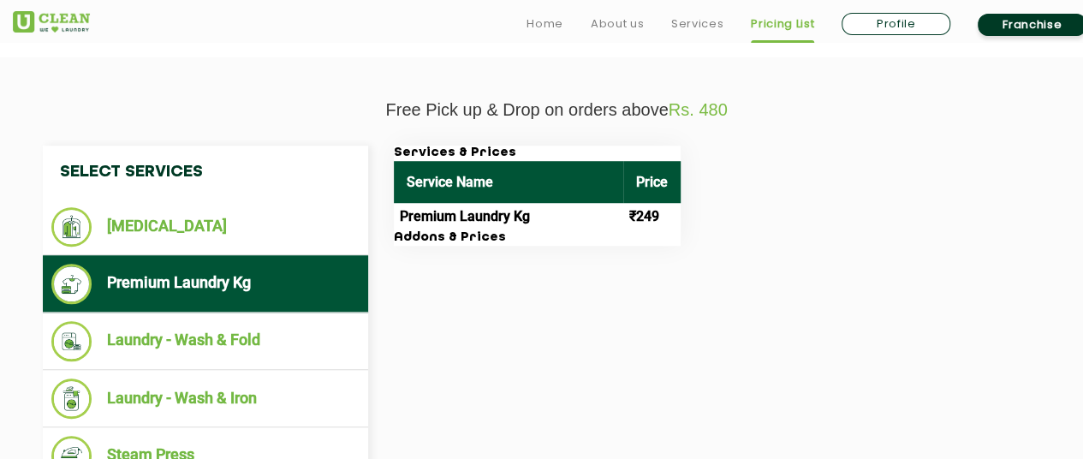
scroll to position [600, 0]
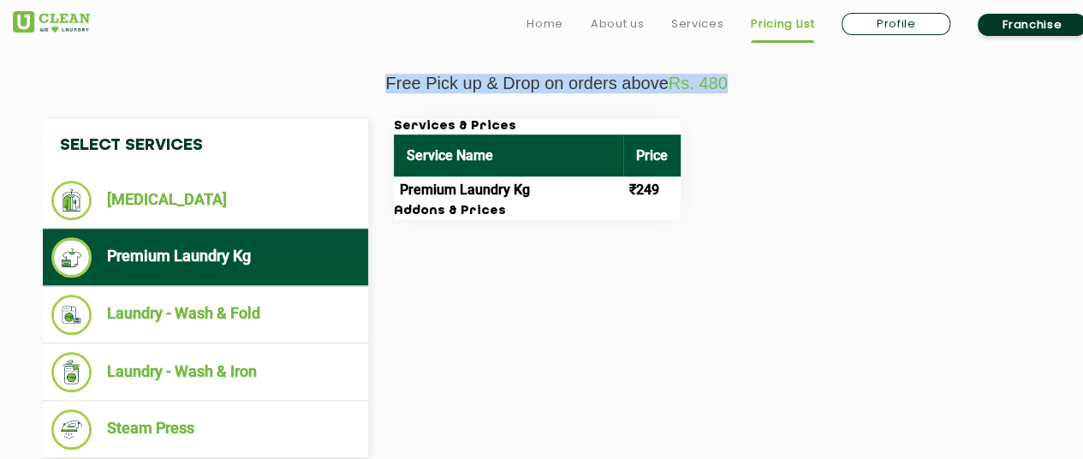
drag, startPoint x: 385, startPoint y: 78, endPoint x: 749, endPoint y: 78, distance: 364.0
click at [749, 78] on p "Free Pick up & Drop on orders above Rs. 480" at bounding box center [557, 84] width 1088 height 20
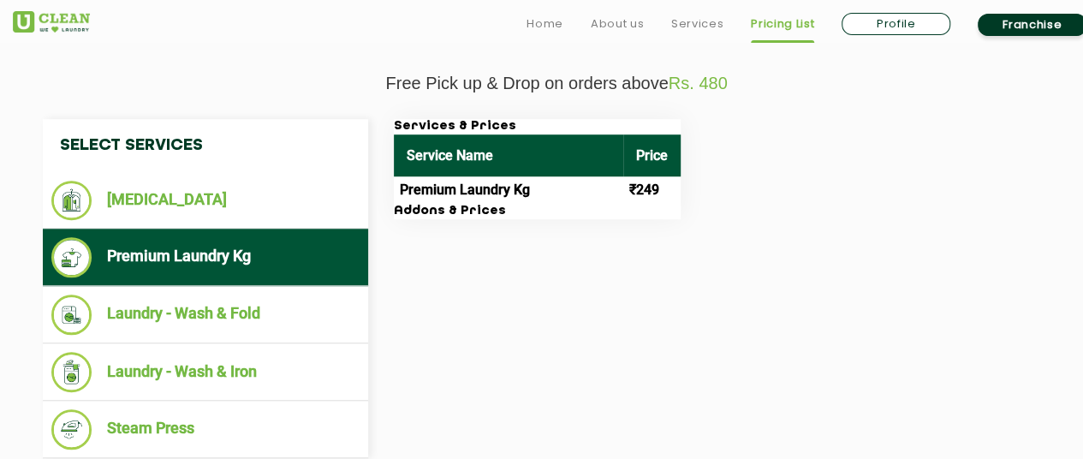
click at [730, 286] on div "Select Services [MEDICAL_DATA] Premium Laundry Kg Laundry - Wash & Fold Laundry…" at bounding box center [556, 288] width 1053 height 339
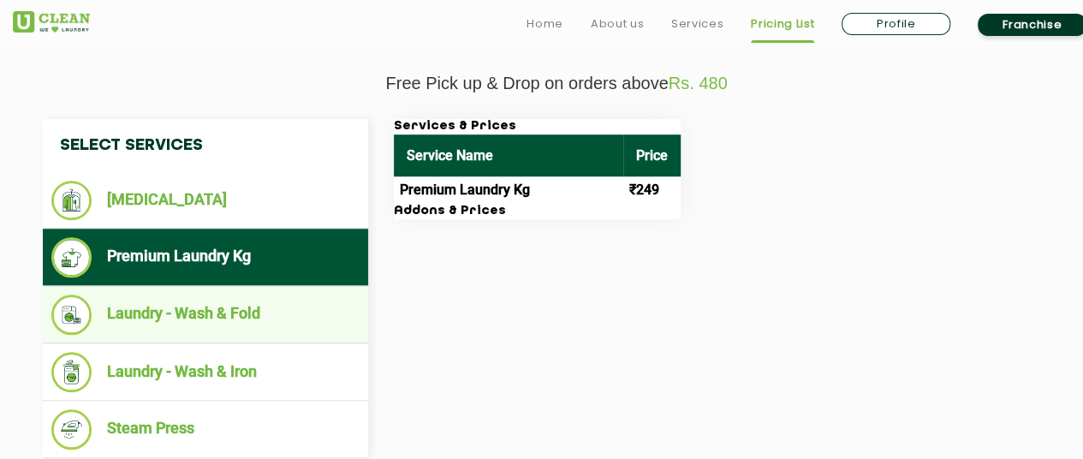
click at [266, 325] on li "Laundry - Wash & Fold" at bounding box center [205, 315] width 308 height 40
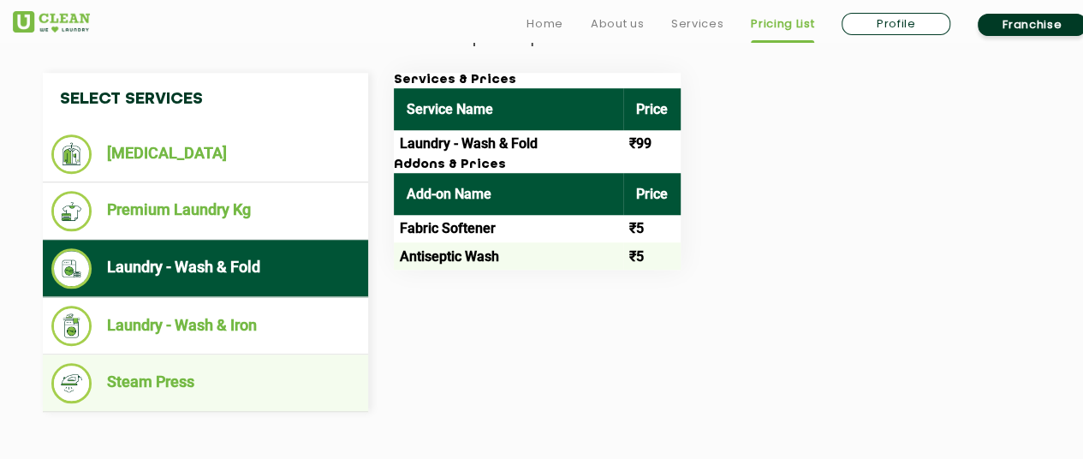
scroll to position [685, 0]
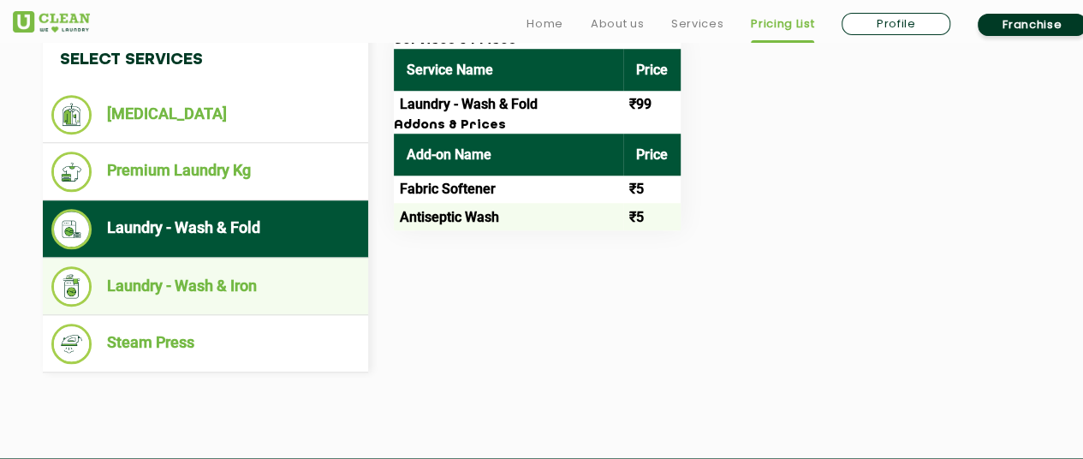
click at [267, 290] on li "Laundry - Wash & Iron" at bounding box center [205, 286] width 308 height 40
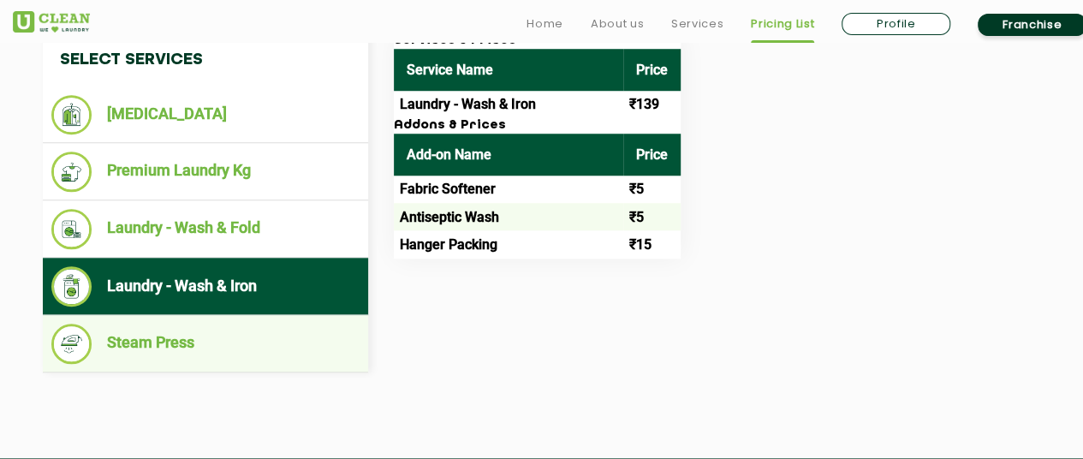
click at [260, 343] on li "Steam Press" at bounding box center [205, 344] width 308 height 40
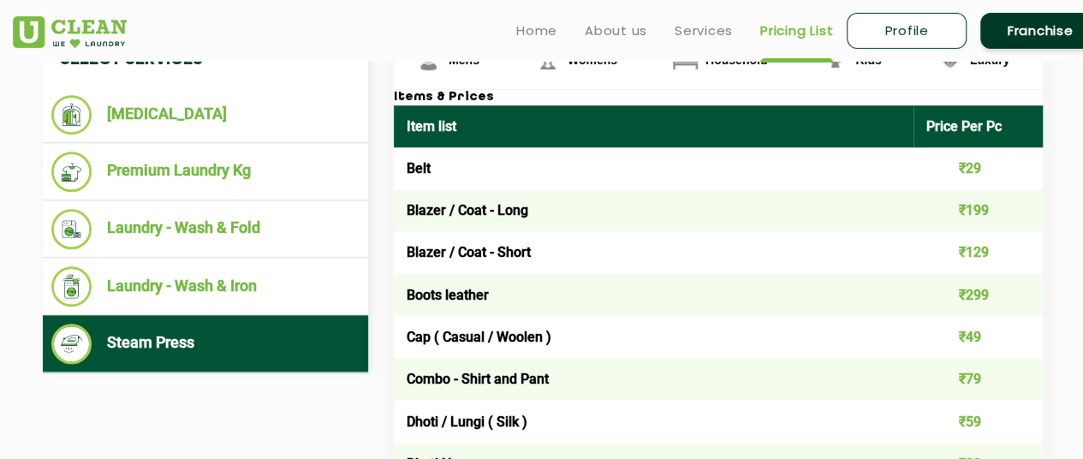
scroll to position [600, 0]
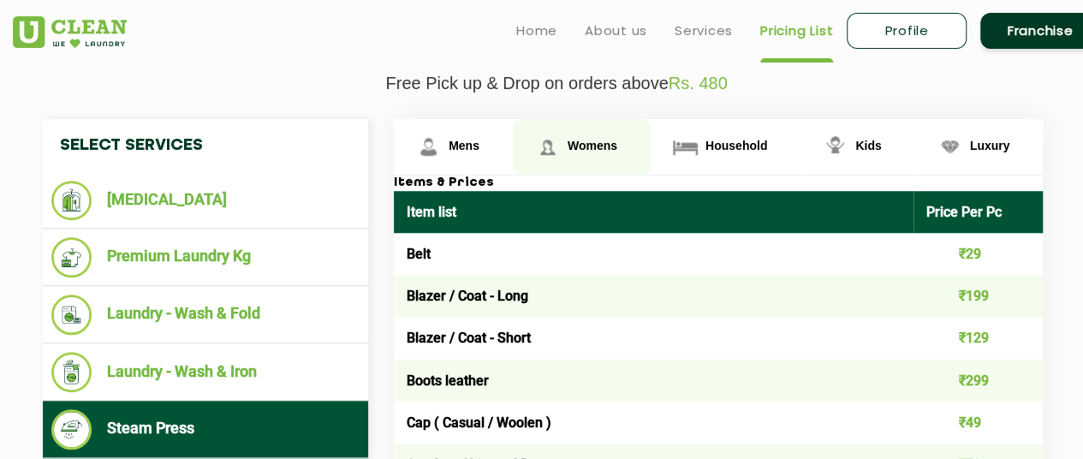
click at [513, 152] on link "Womens" at bounding box center [453, 147] width 119 height 56
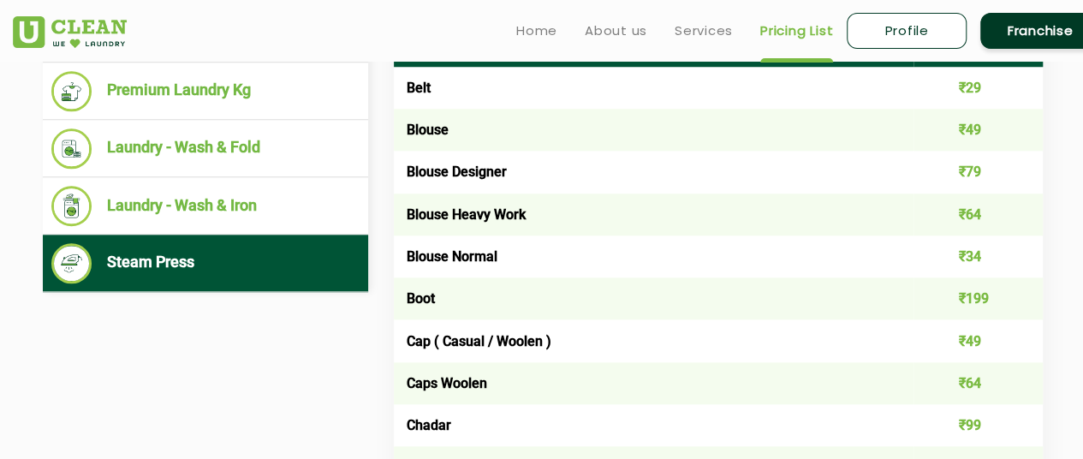
scroll to position [514, 0]
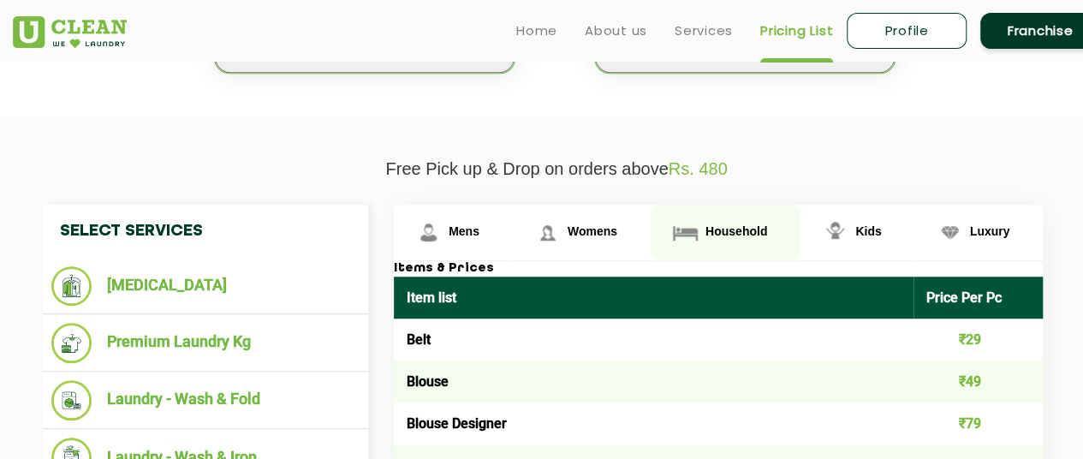
click at [480, 230] on span "Household" at bounding box center [464, 231] width 31 height 14
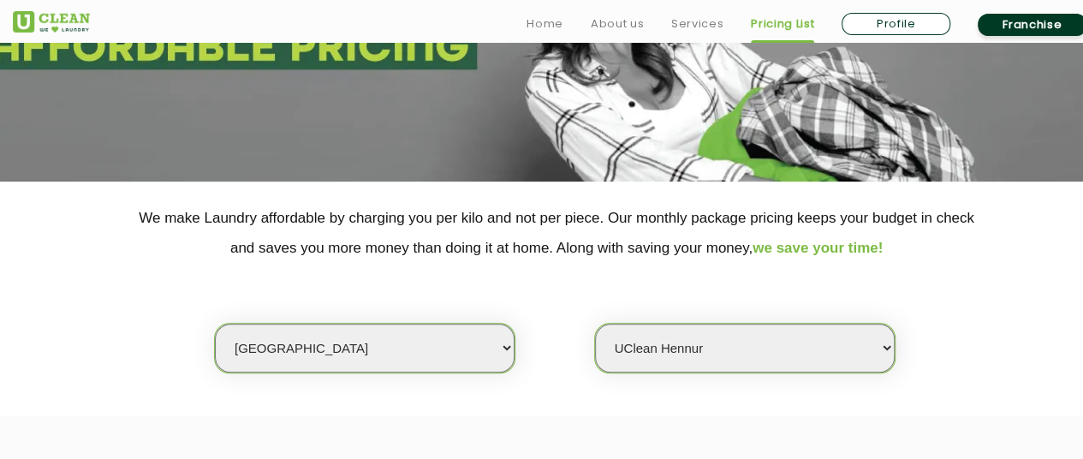
scroll to position [428, 0]
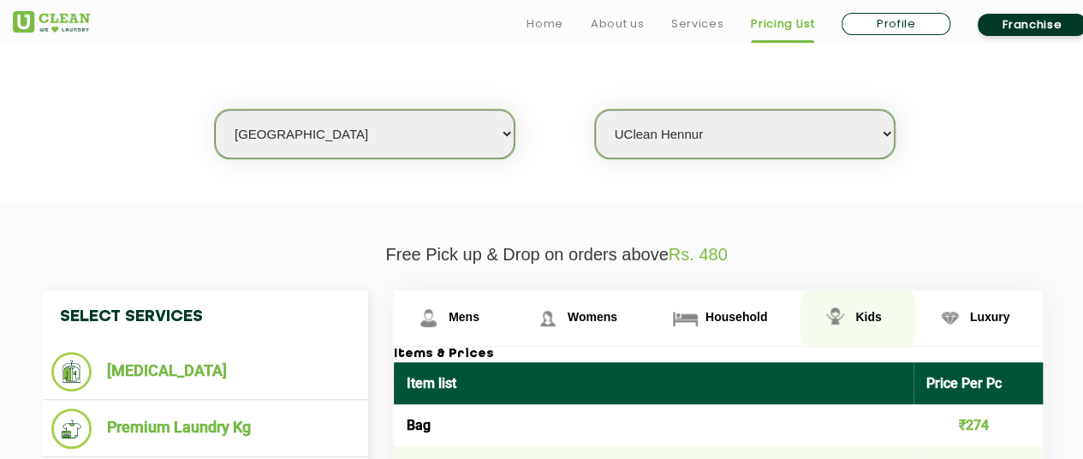
click at [513, 312] on link "Kids" at bounding box center [453, 318] width 119 height 56
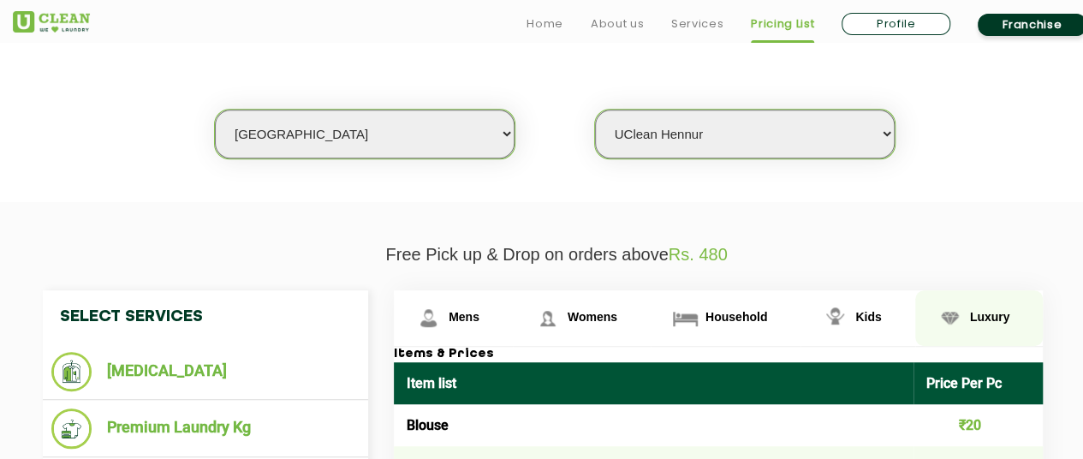
click at [513, 322] on link "Luxury" at bounding box center [453, 318] width 119 height 56
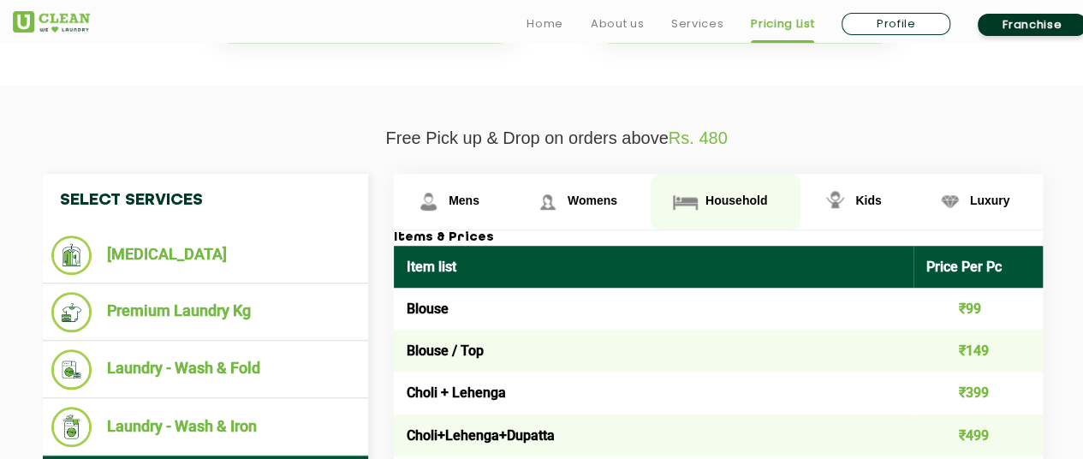
scroll to position [600, 0]
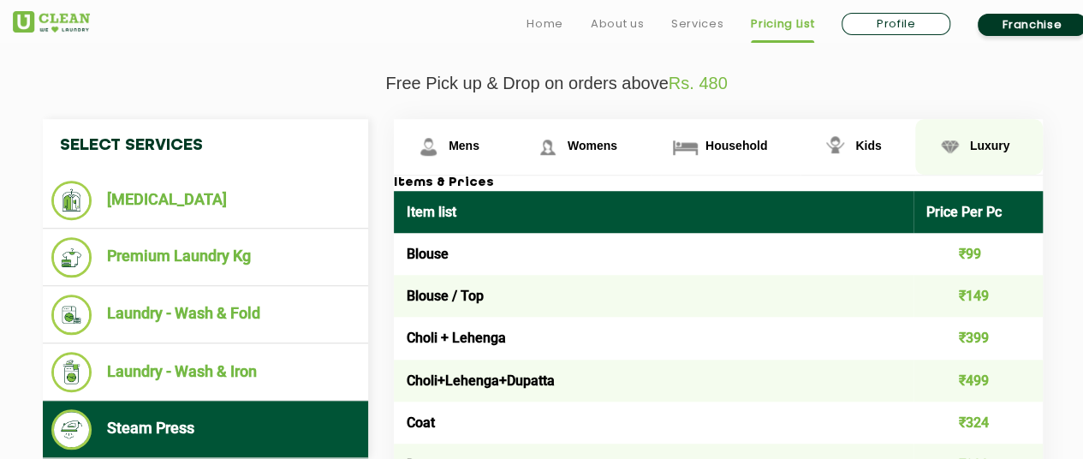
click at [980, 144] on span "Luxury" at bounding box center [990, 146] width 40 height 14
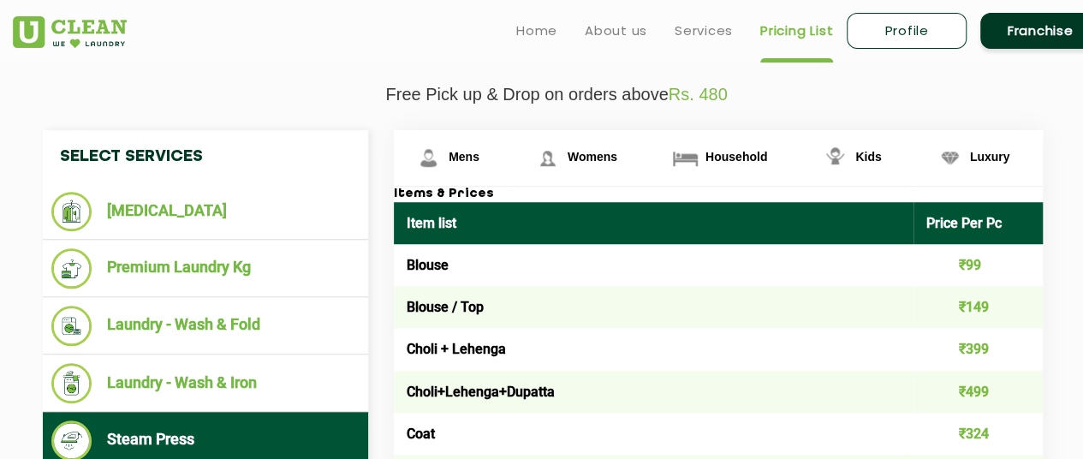
scroll to position [428, 0]
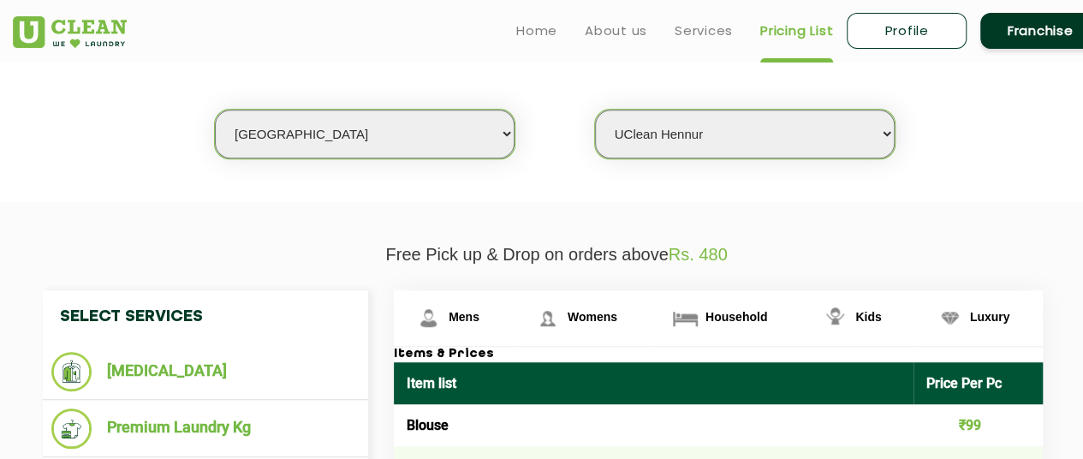
click at [498, 143] on select "Select city [GEOGRAPHIC_DATA] [GEOGRAPHIC_DATA] [GEOGRAPHIC_DATA] [GEOGRAPHIC_D…" at bounding box center [365, 134] width 300 height 49
select select "80"
click at [215, 110] on select "Select city [GEOGRAPHIC_DATA] [GEOGRAPHIC_DATA] [GEOGRAPHIC_DATA] [GEOGRAPHIC_D…" at bounding box center [365, 134] width 300 height 49
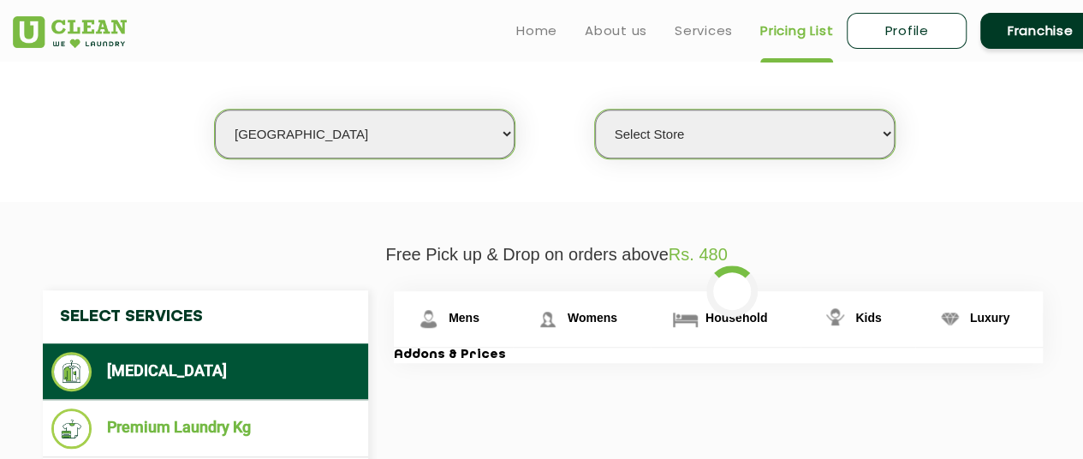
click at [839, 142] on select "Select Store UClean Panjim UClean Porvorim" at bounding box center [745, 134] width 300 height 49
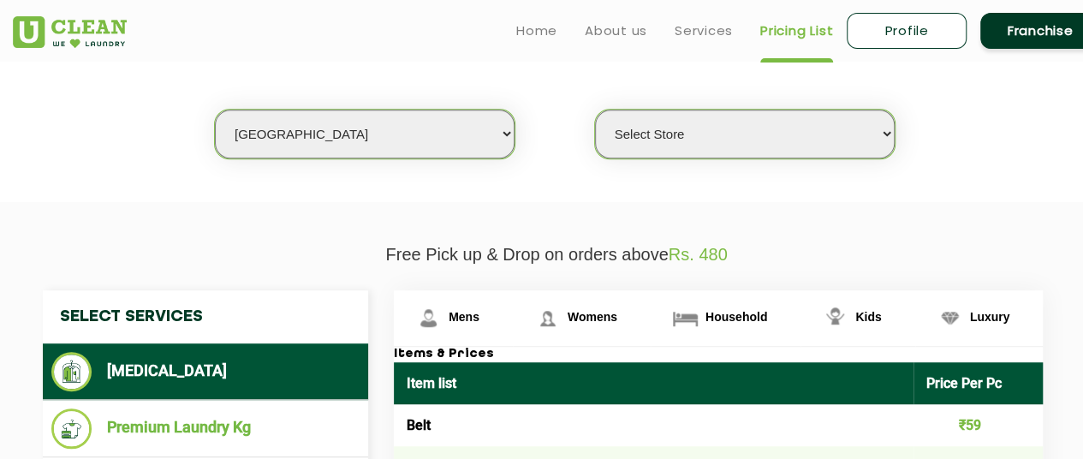
select select "548"
click at [595, 110] on select "Select Store UClean Panjim UClean Porvorim" at bounding box center [745, 134] width 300 height 49
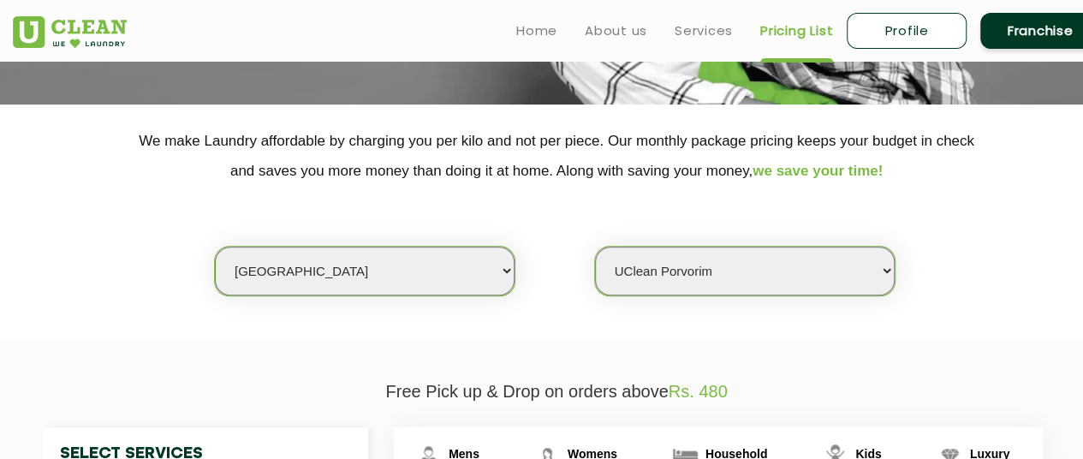
scroll to position [257, 0]
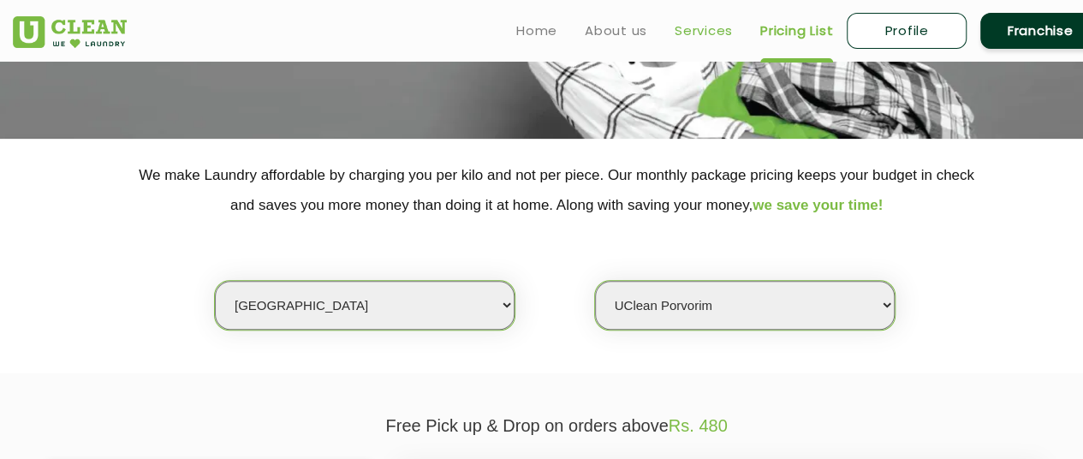
click at [677, 36] on link "Services" at bounding box center [704, 31] width 58 height 21
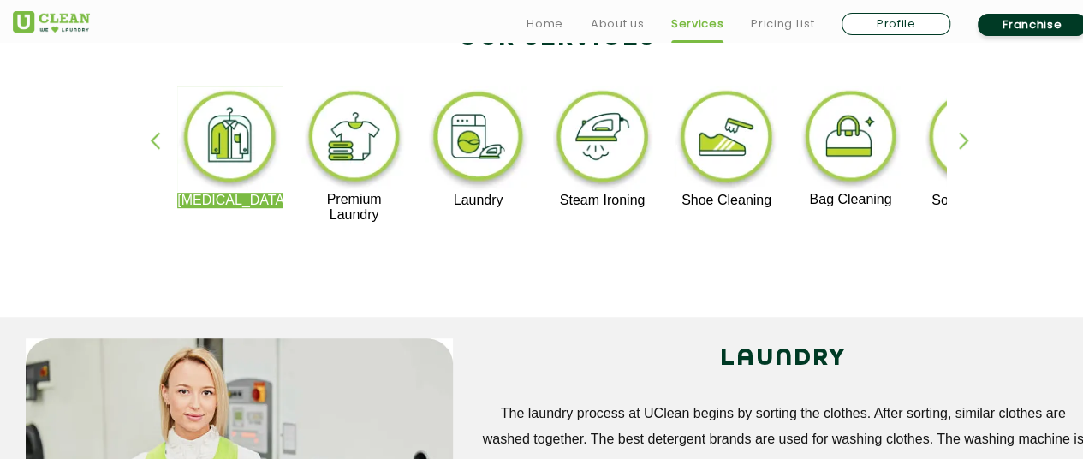
scroll to position [428, 0]
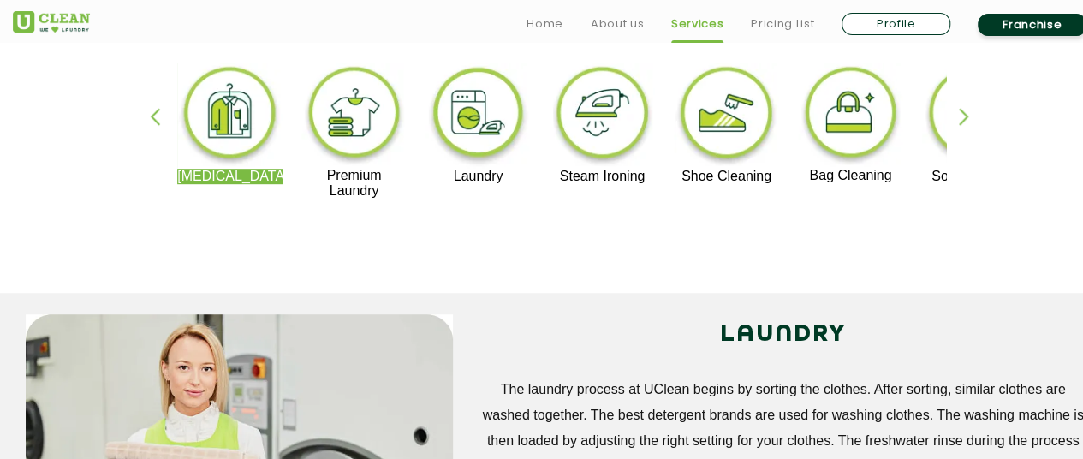
click at [972, 117] on div "button" at bounding box center [972, 131] width 26 height 47
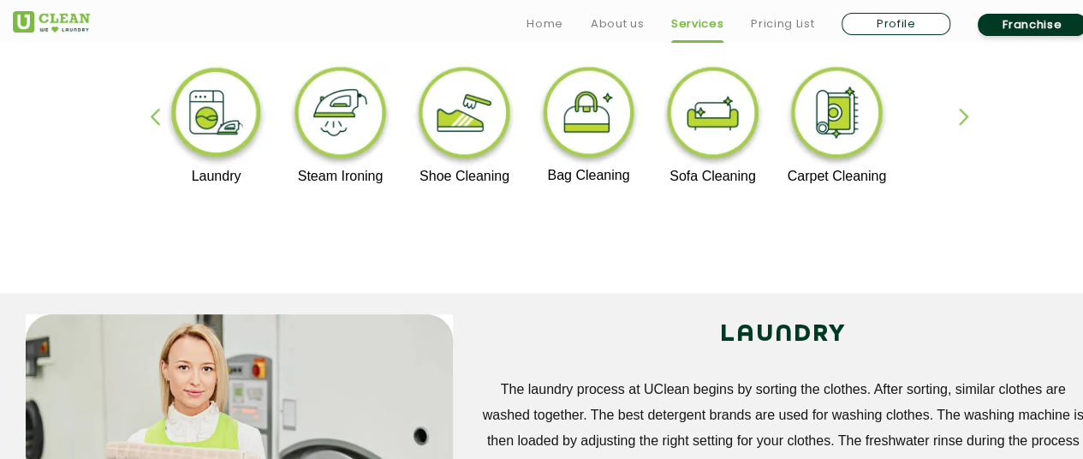
click at [718, 144] on img at bounding box center [712, 116] width 105 height 106
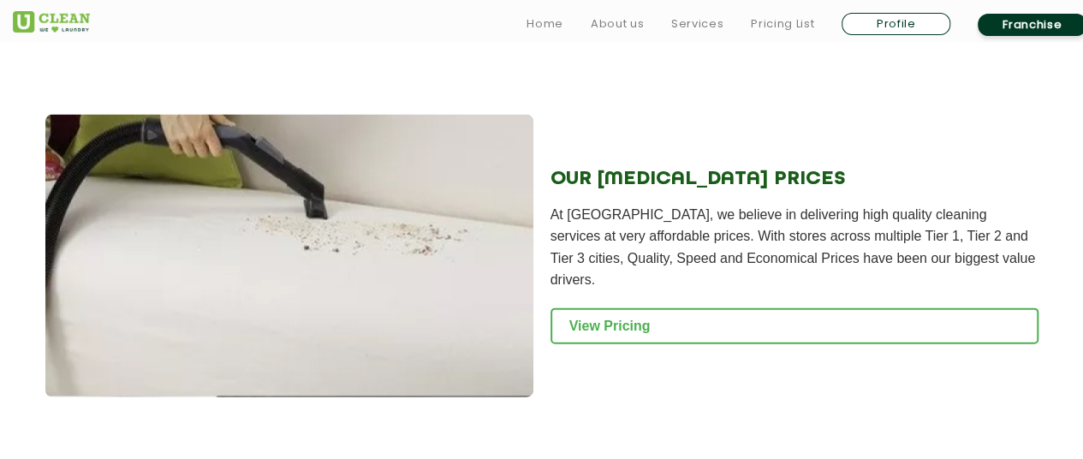
scroll to position [1884, 0]
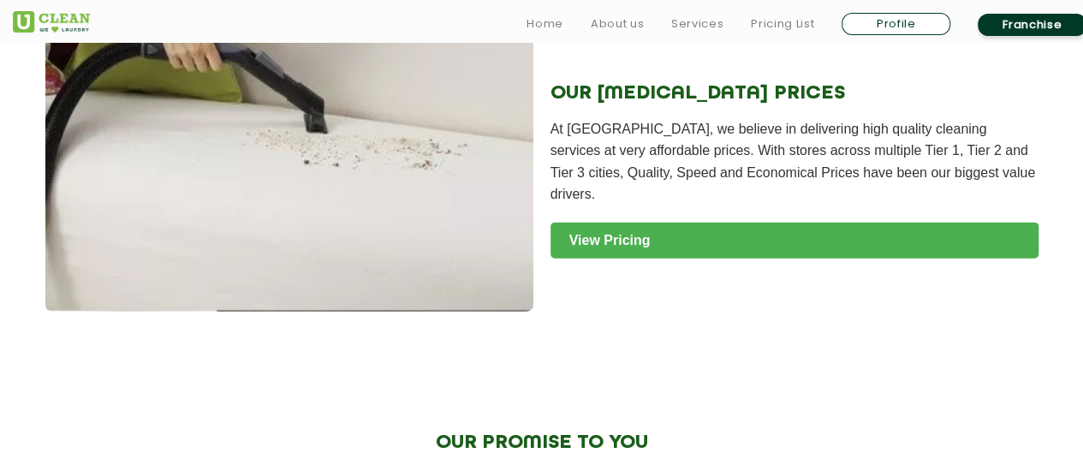
click at [630, 231] on link "View Pricing" at bounding box center [795, 241] width 488 height 36
